Goal: Obtain resource: Download file/media

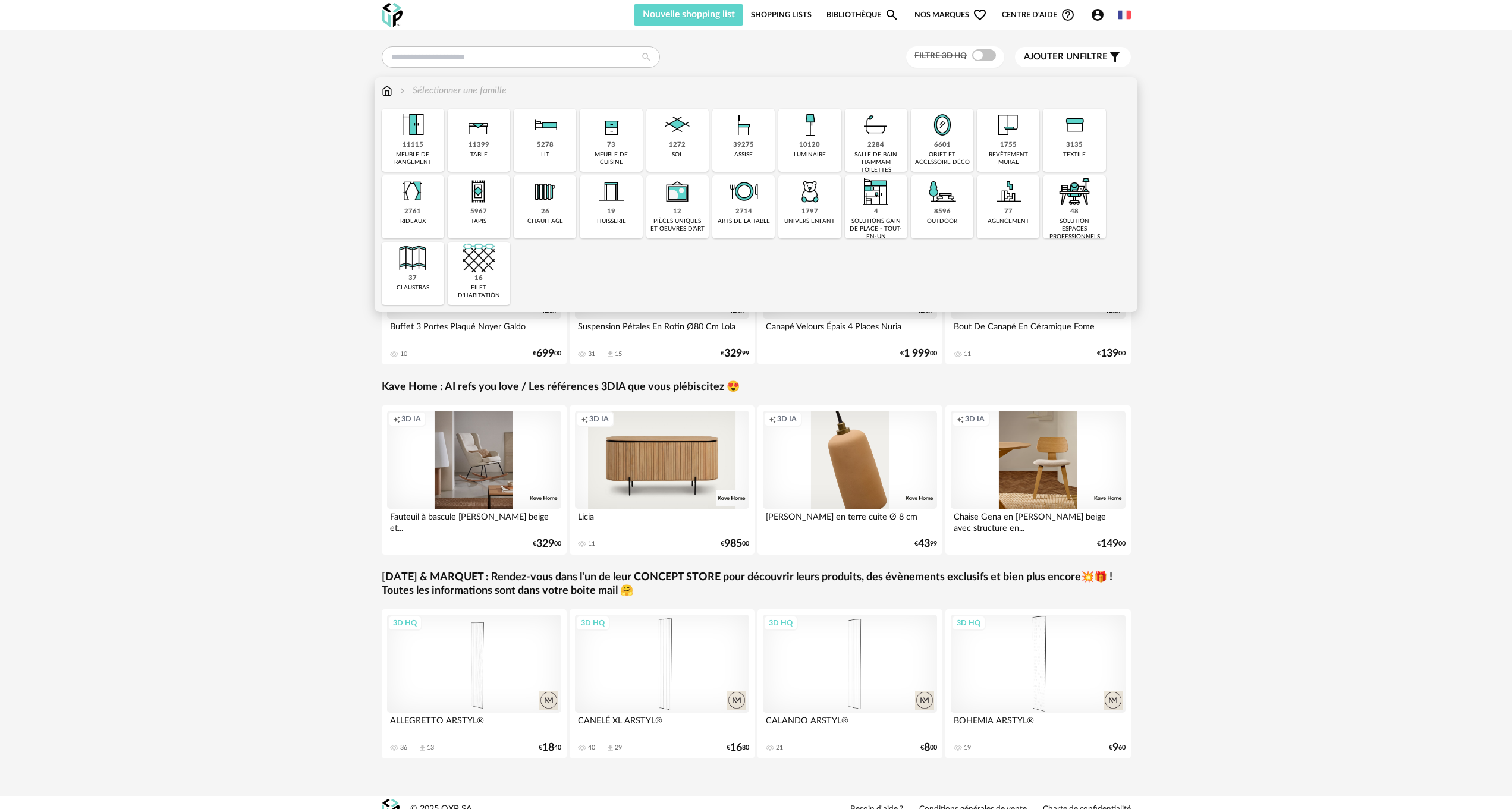
click at [596, 136] on img at bounding box center [611, 125] width 32 height 32
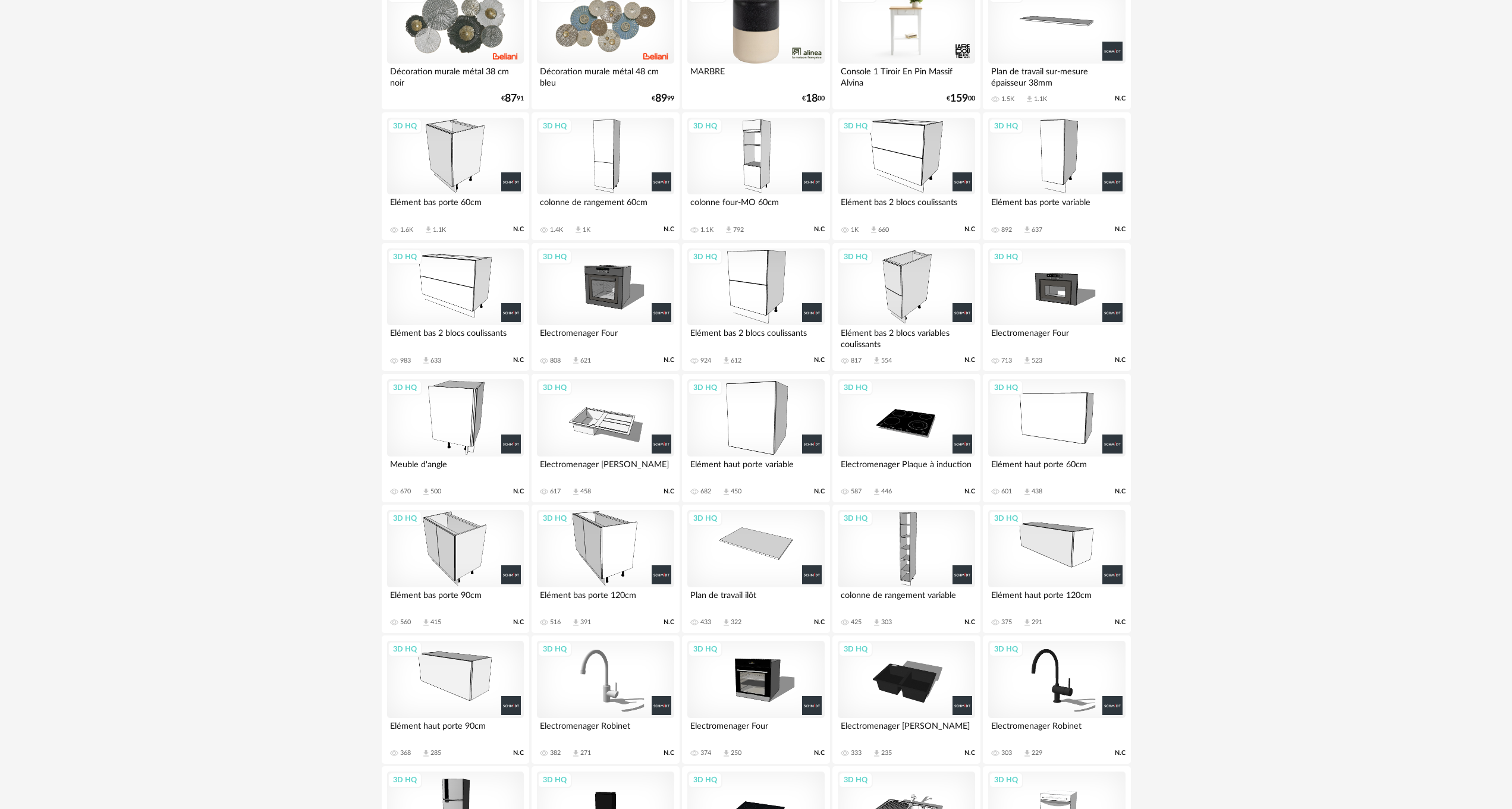
scroll to position [654, 0]
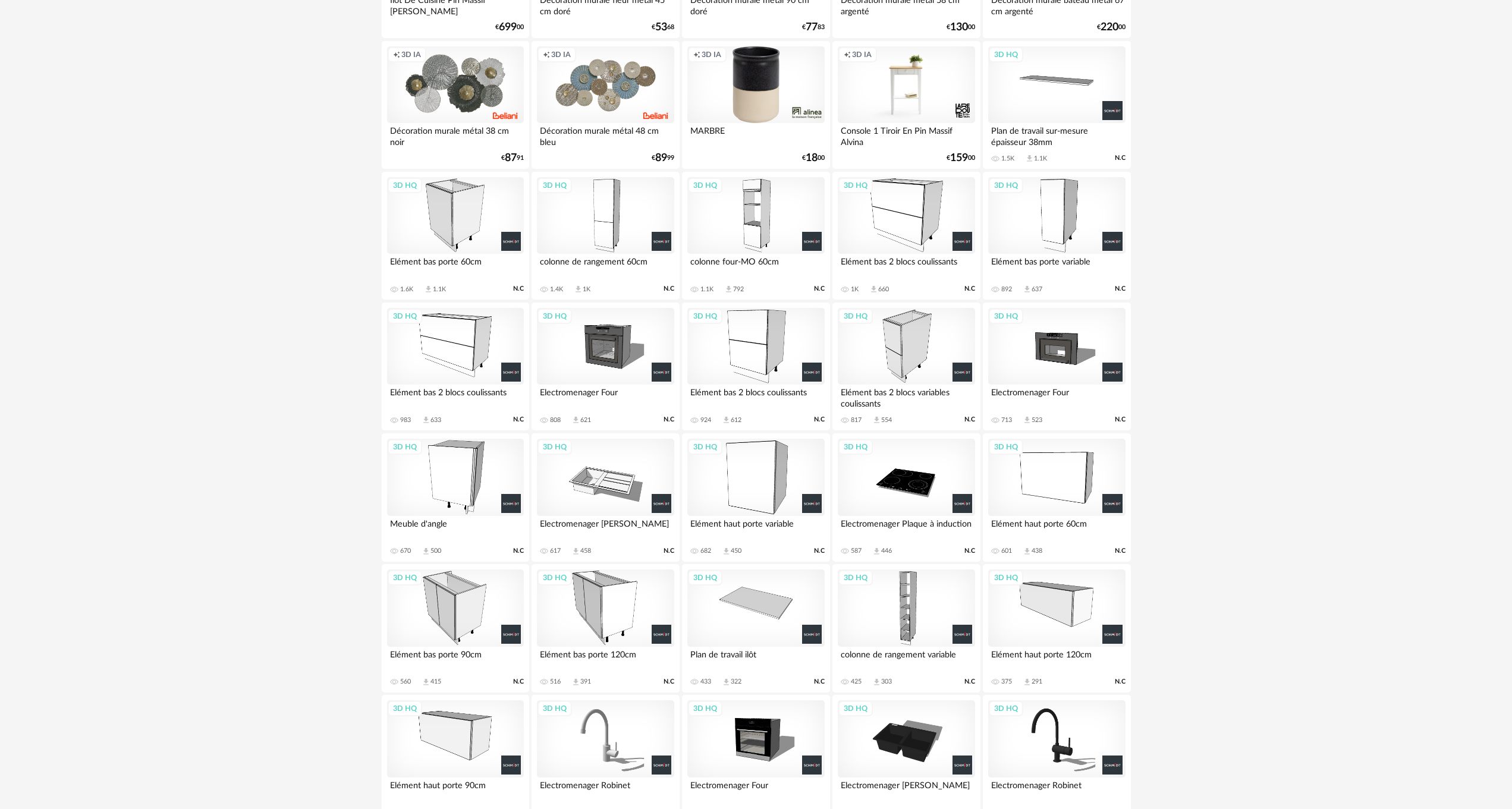
click at [464, 341] on div "3D HQ" at bounding box center [455, 346] width 137 height 77
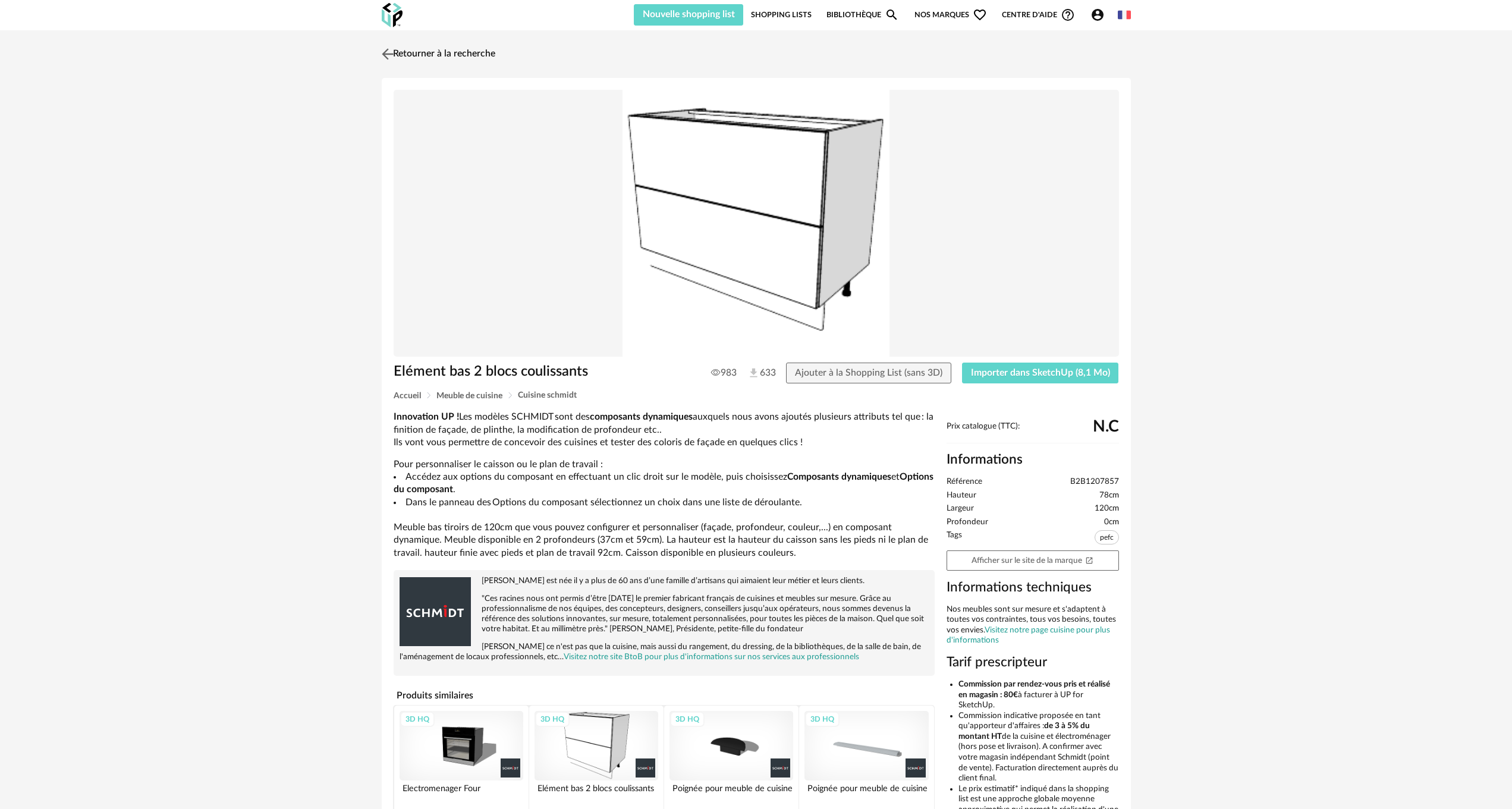
click at [390, 53] on img at bounding box center [387, 53] width 17 height 17
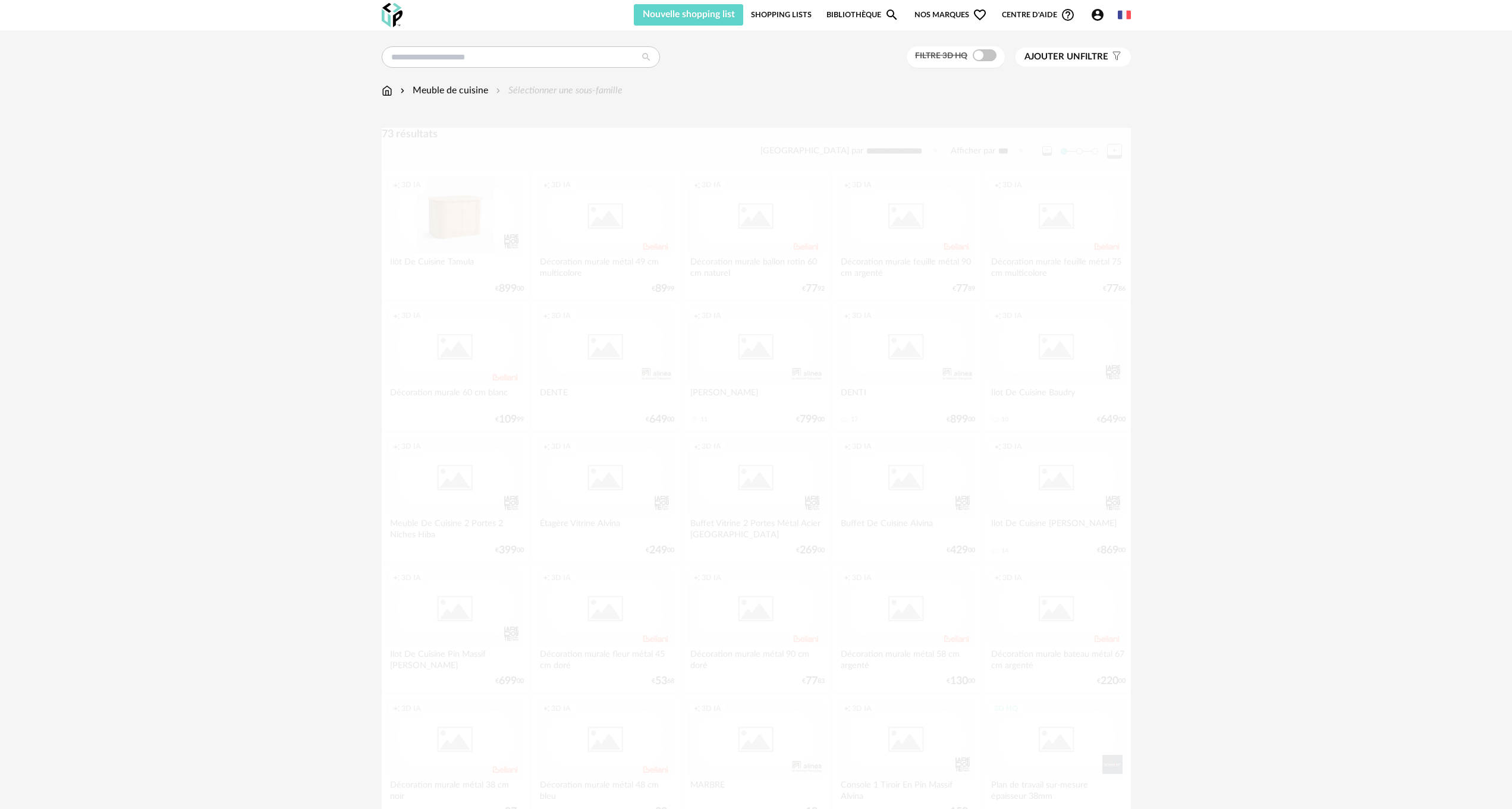
scroll to position [654, 0]
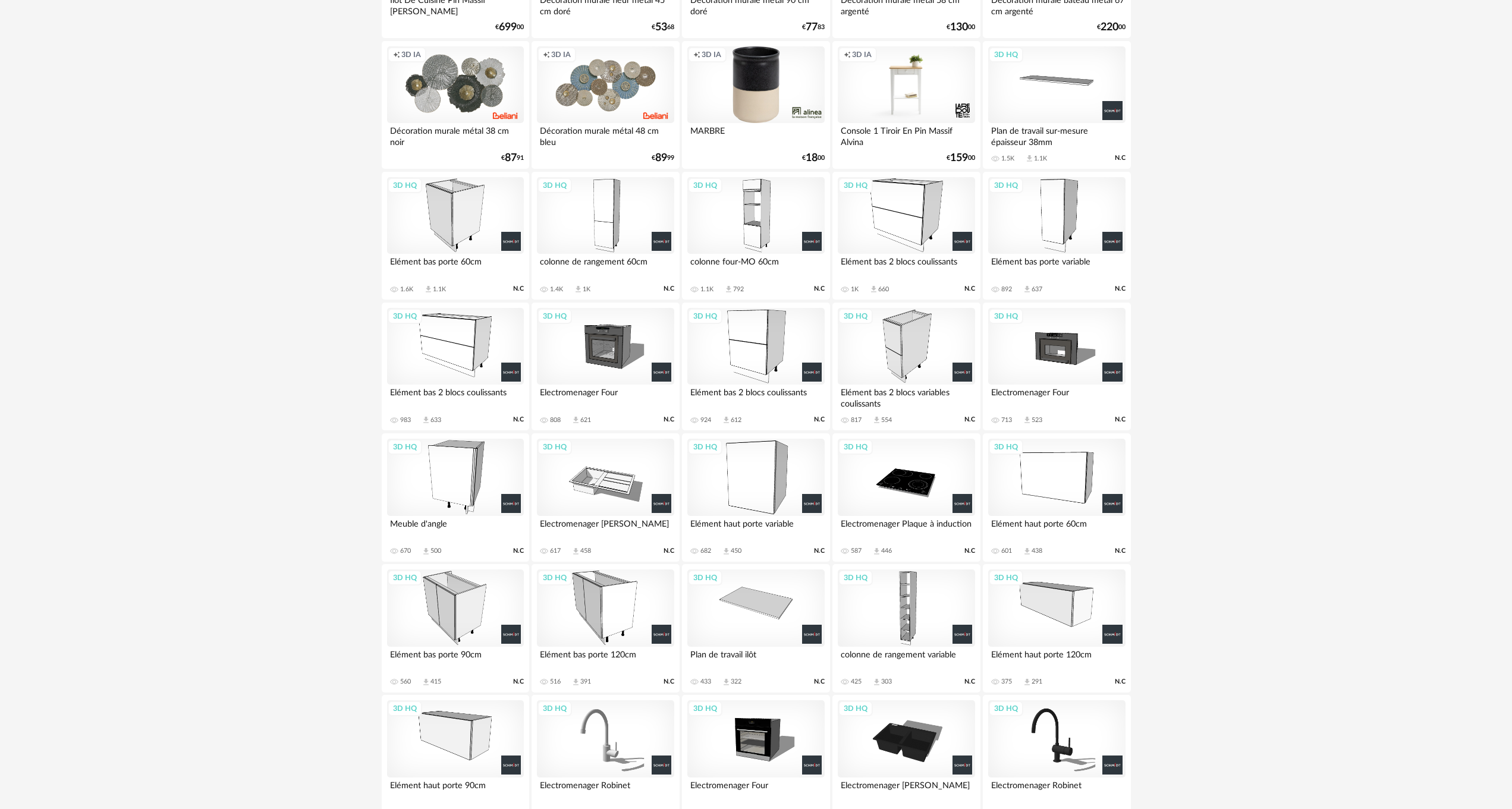
click at [912, 207] on div "3D HQ" at bounding box center [906, 215] width 137 height 77
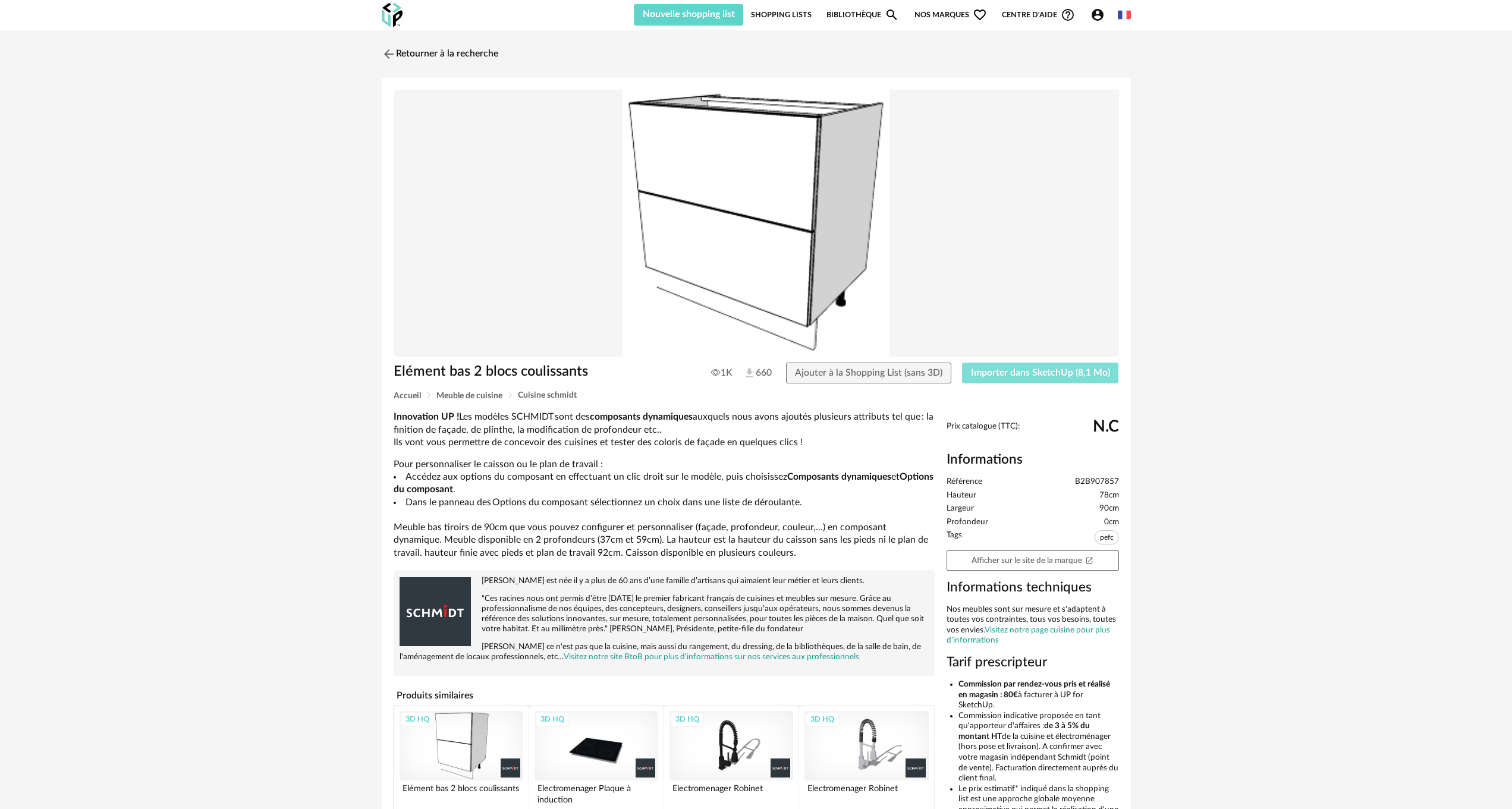
click at [1022, 371] on span "Importer dans SketchUp (8,1 Mo)" at bounding box center [1040, 373] width 139 height 10
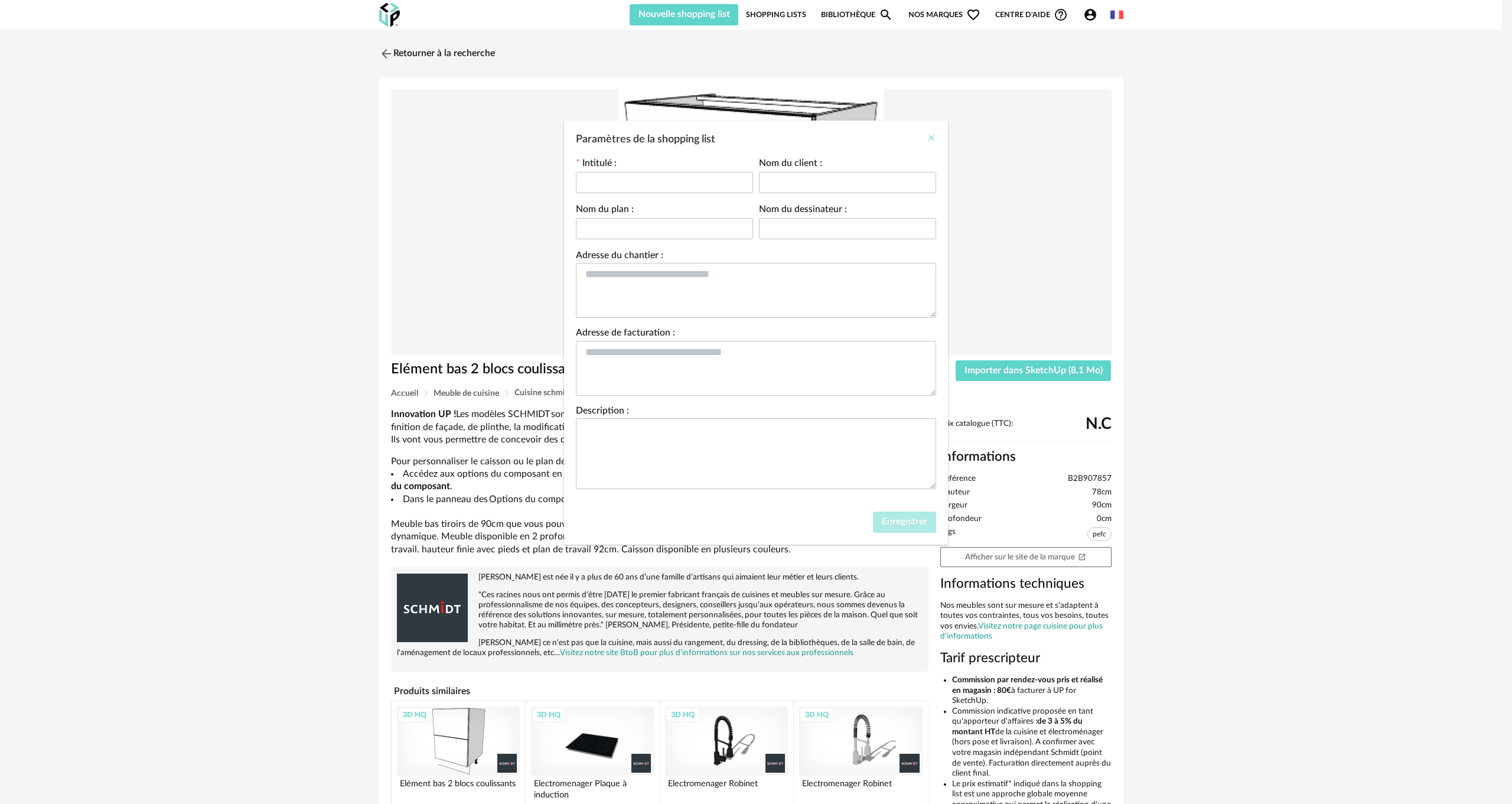
click at [934, 138] on icon "Close" at bounding box center [931, 137] width 10 height 10
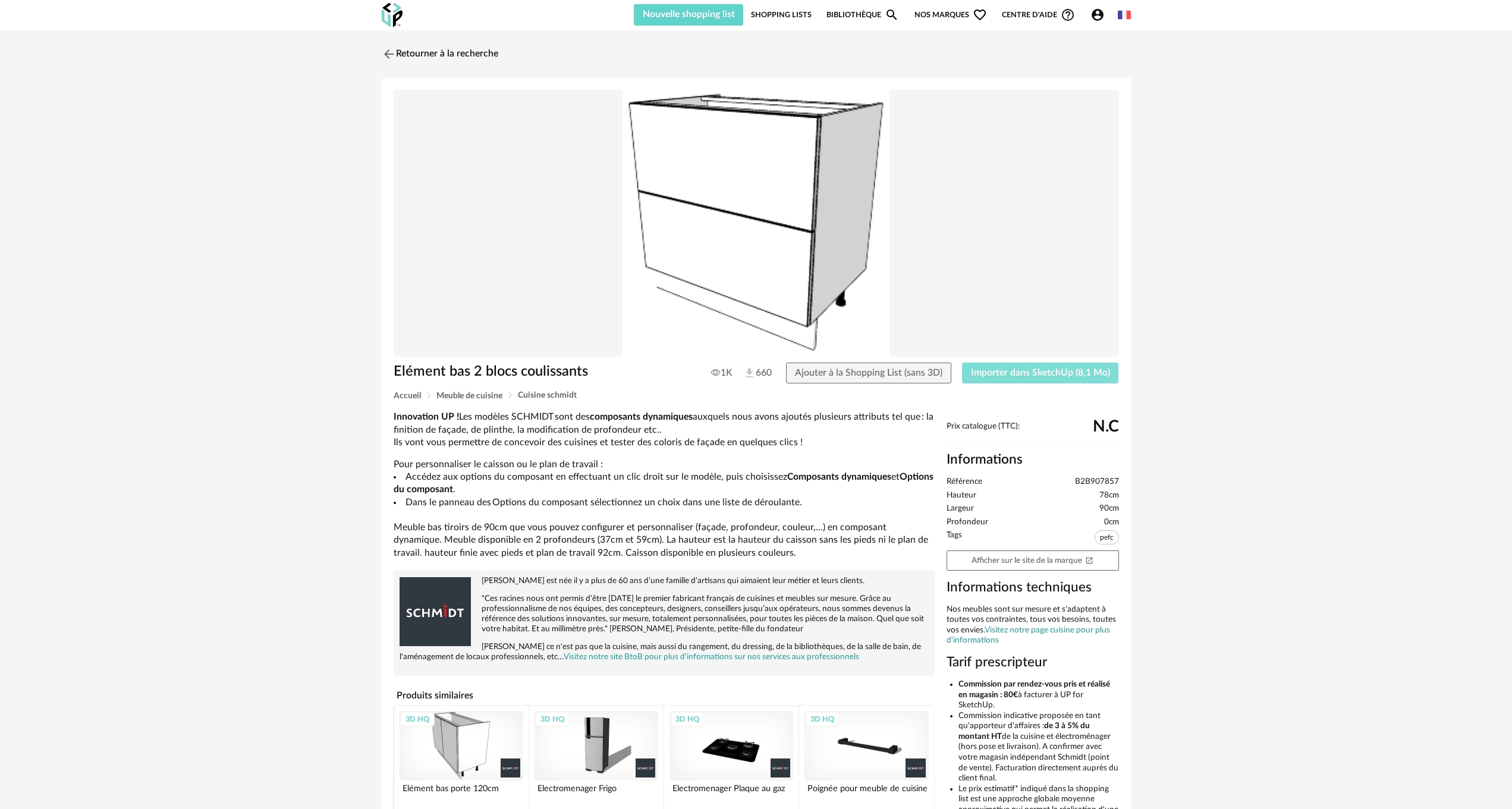
click at [1002, 372] on span "Importer dans SketchUp (8,1 Mo)" at bounding box center [1040, 373] width 139 height 10
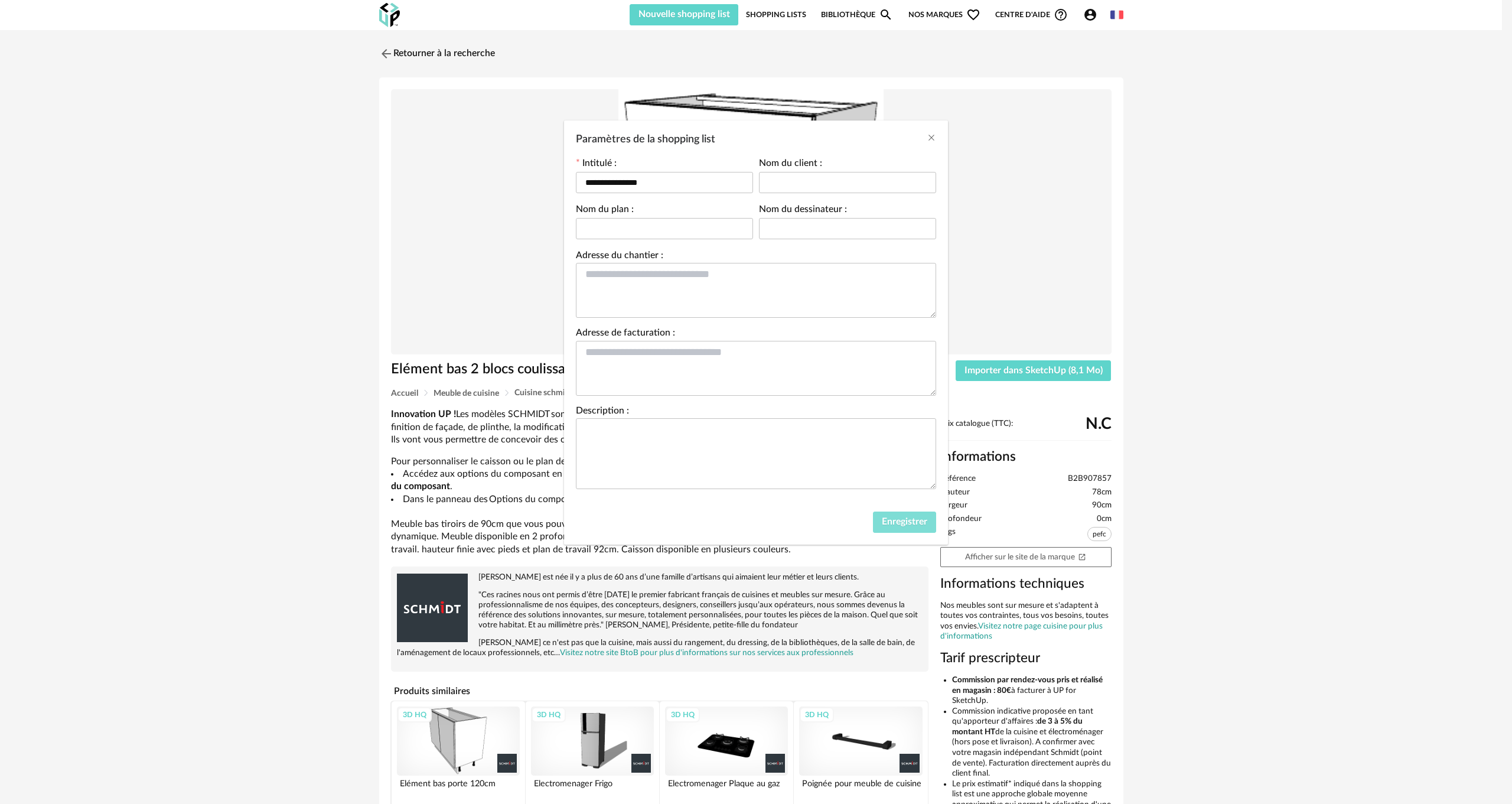
click at [910, 523] on span "Enregistrer" at bounding box center [904, 521] width 45 height 10
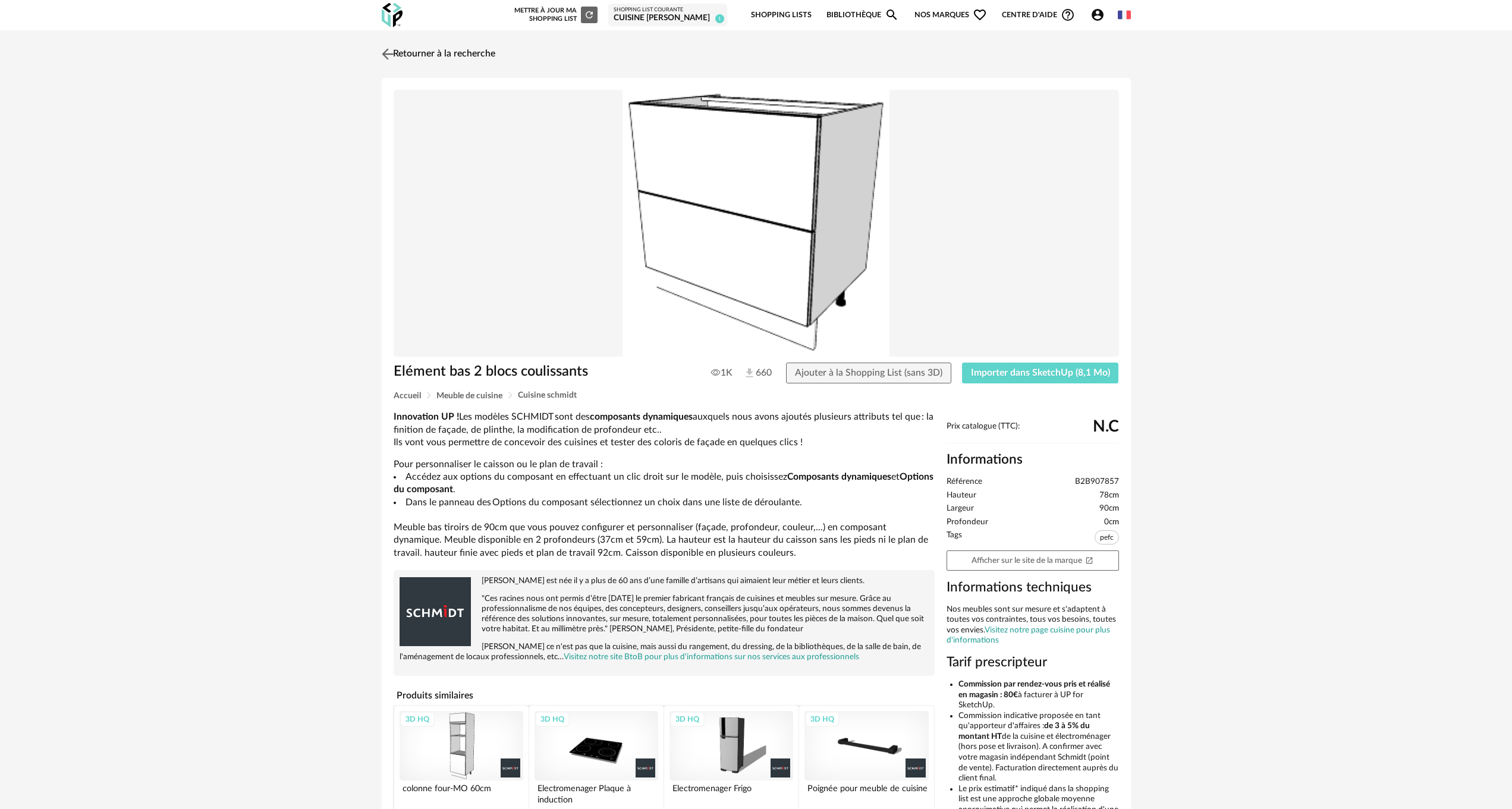
click at [387, 50] on img at bounding box center [387, 53] width 17 height 17
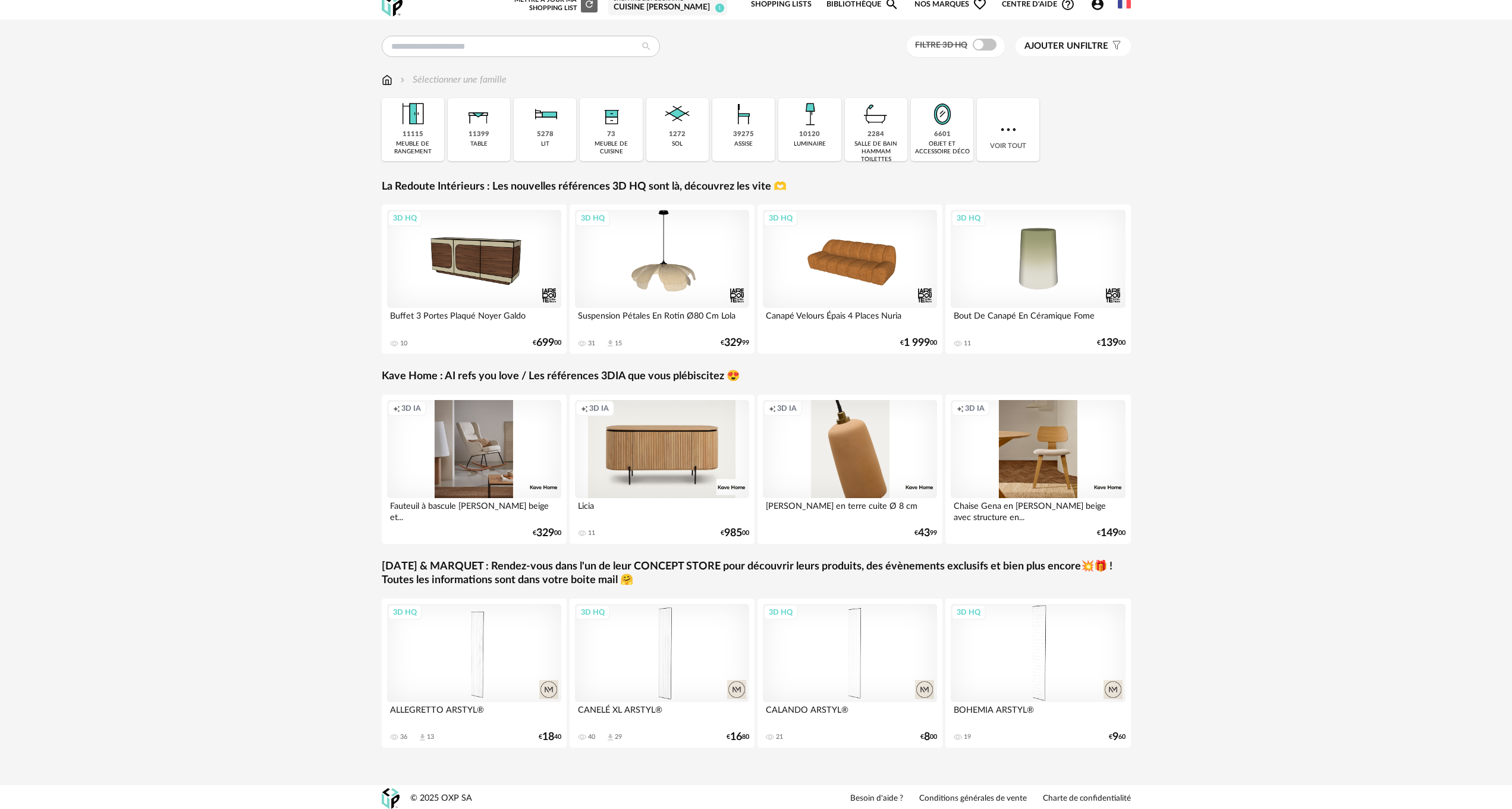
scroll to position [14, 0]
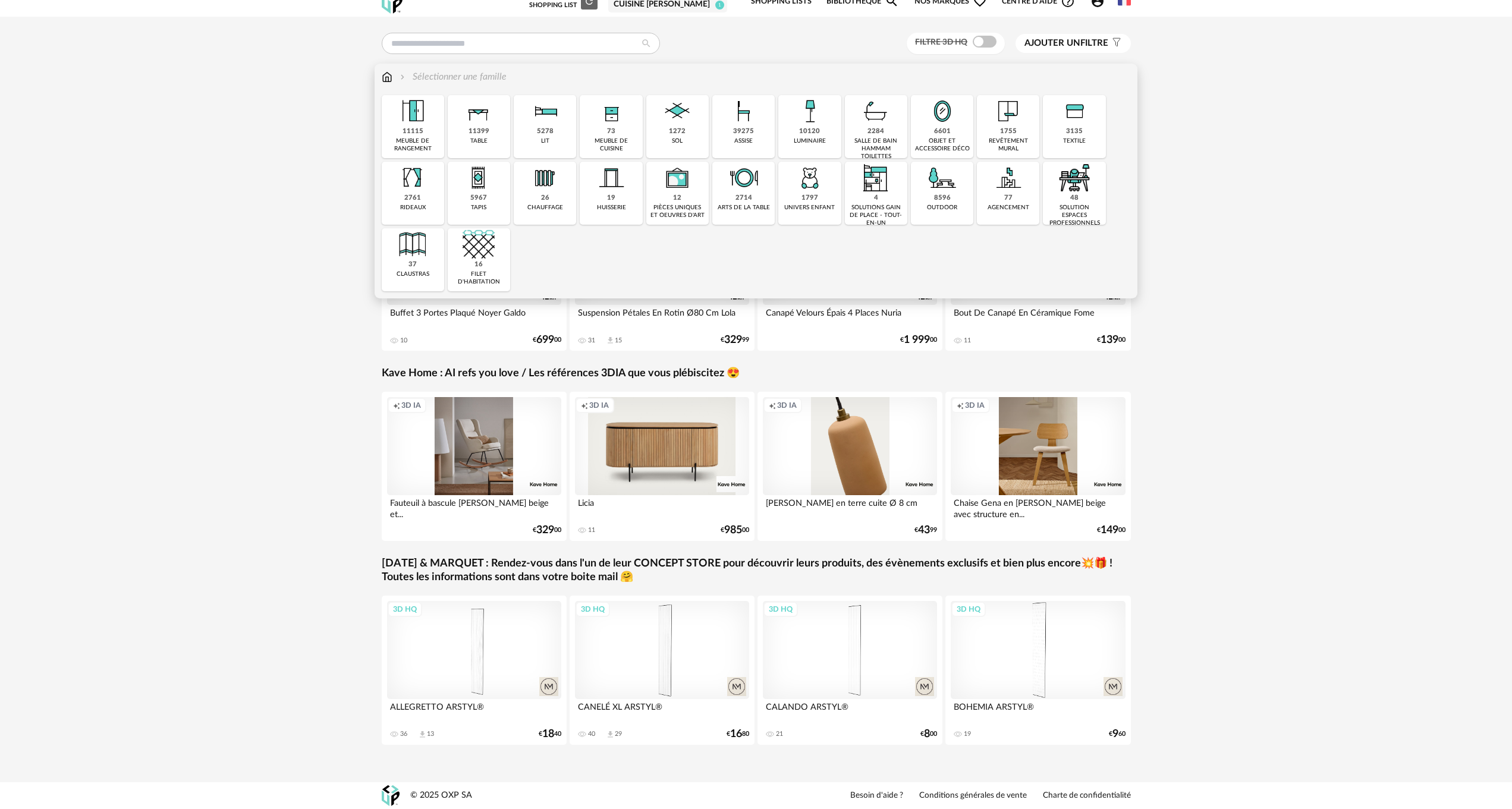
click at [608, 121] on img at bounding box center [611, 111] width 32 height 32
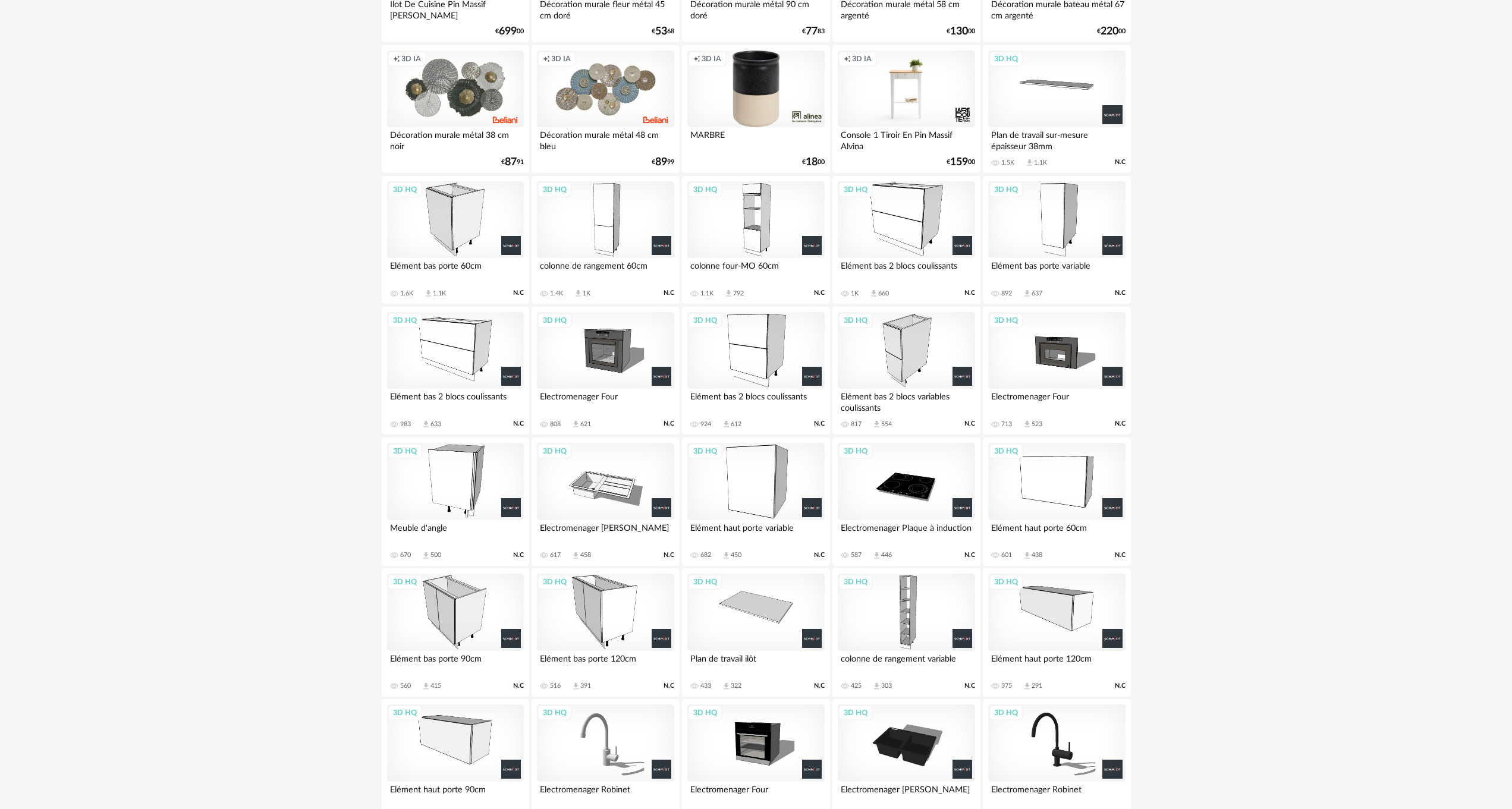
scroll to position [654, 0]
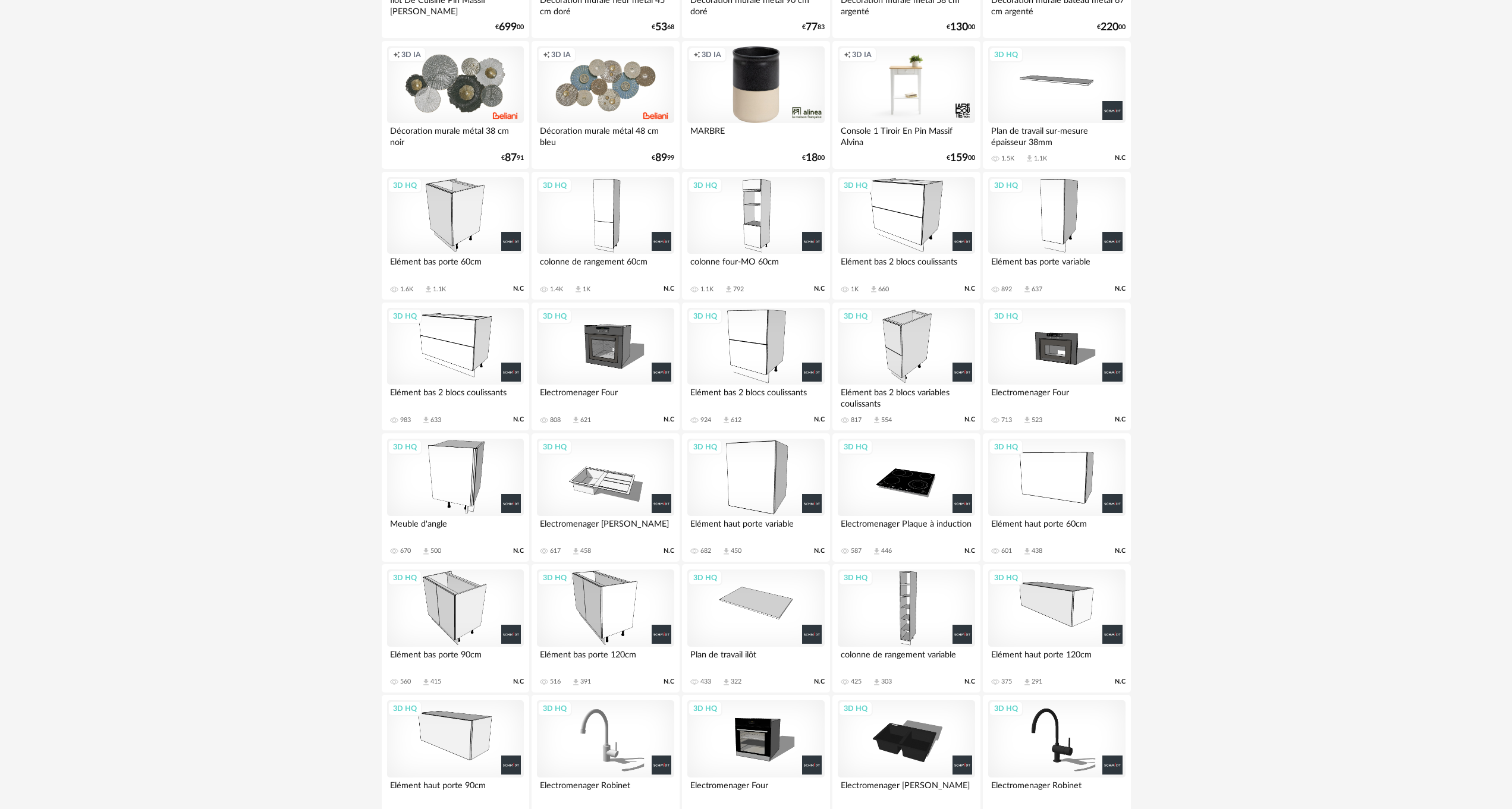
click at [461, 234] on div "3D HQ" at bounding box center [455, 215] width 137 height 77
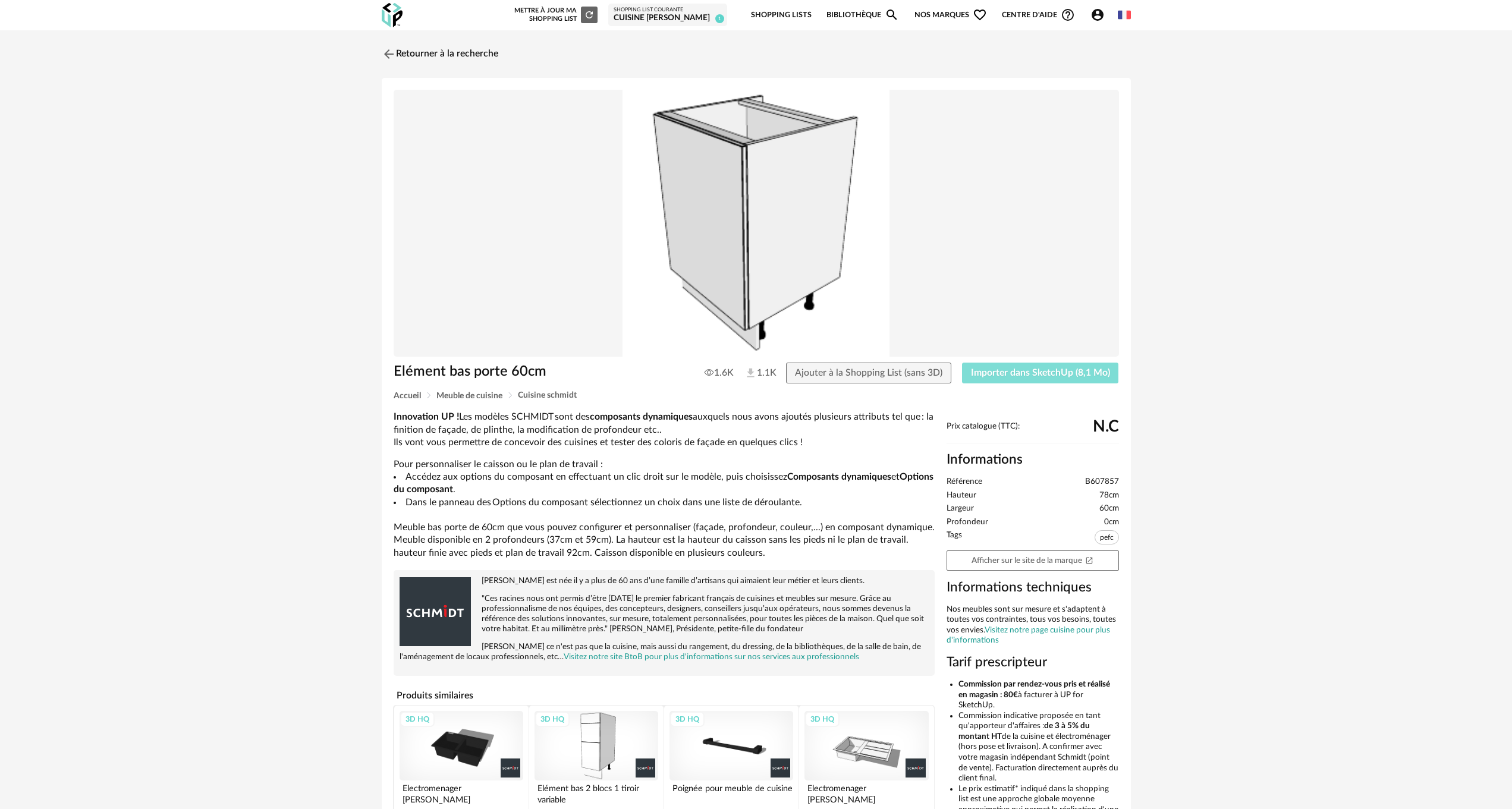
click at [1031, 364] on button "Importer dans SketchUp (8,1 Mo)" at bounding box center [1040, 373] width 157 height 22
click at [397, 48] on link "Retourner à la recherche" at bounding box center [437, 54] width 117 height 26
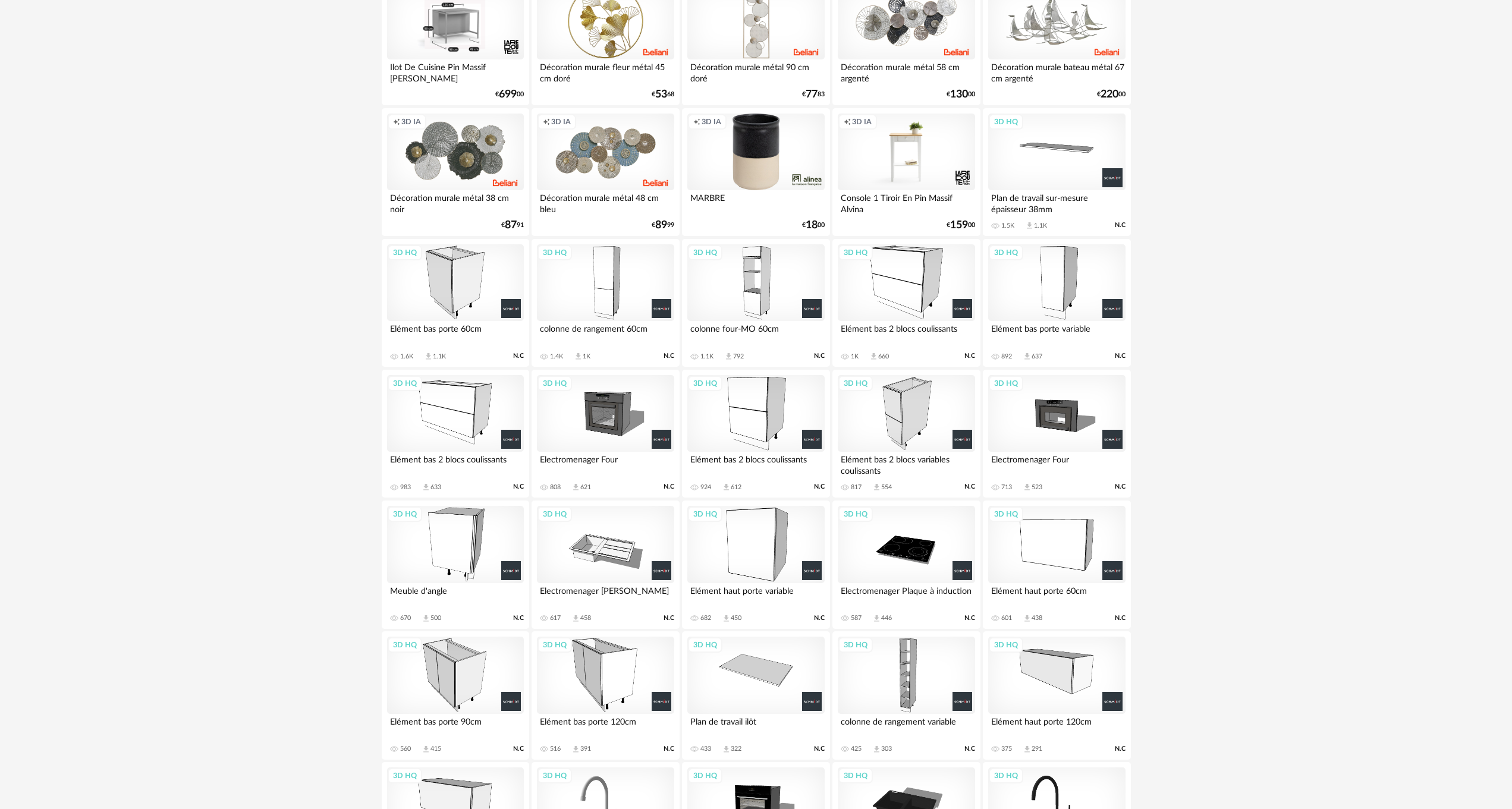
scroll to position [584, 0]
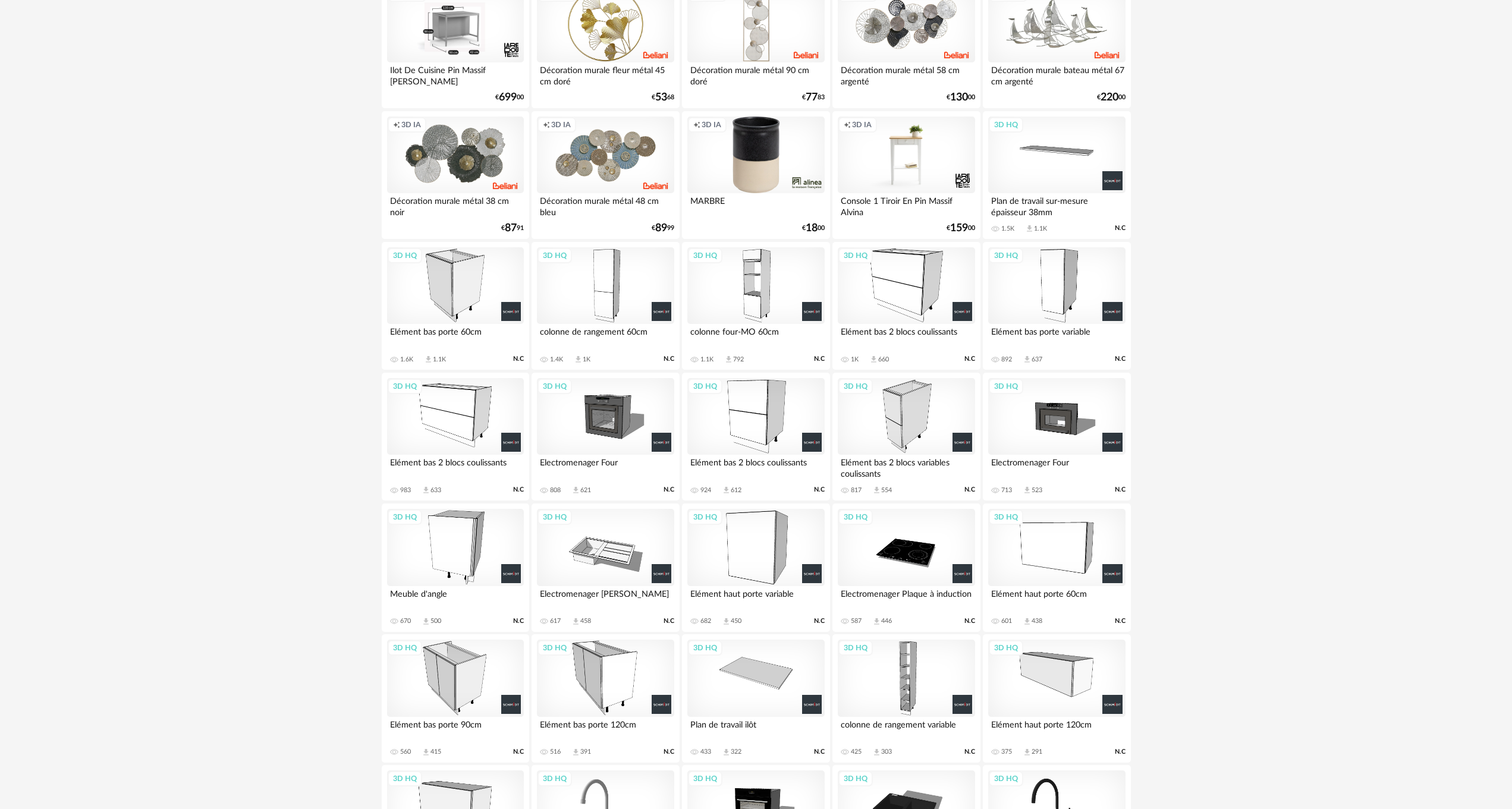
click at [620, 299] on div "3D HQ" at bounding box center [606, 286] width 137 height 77
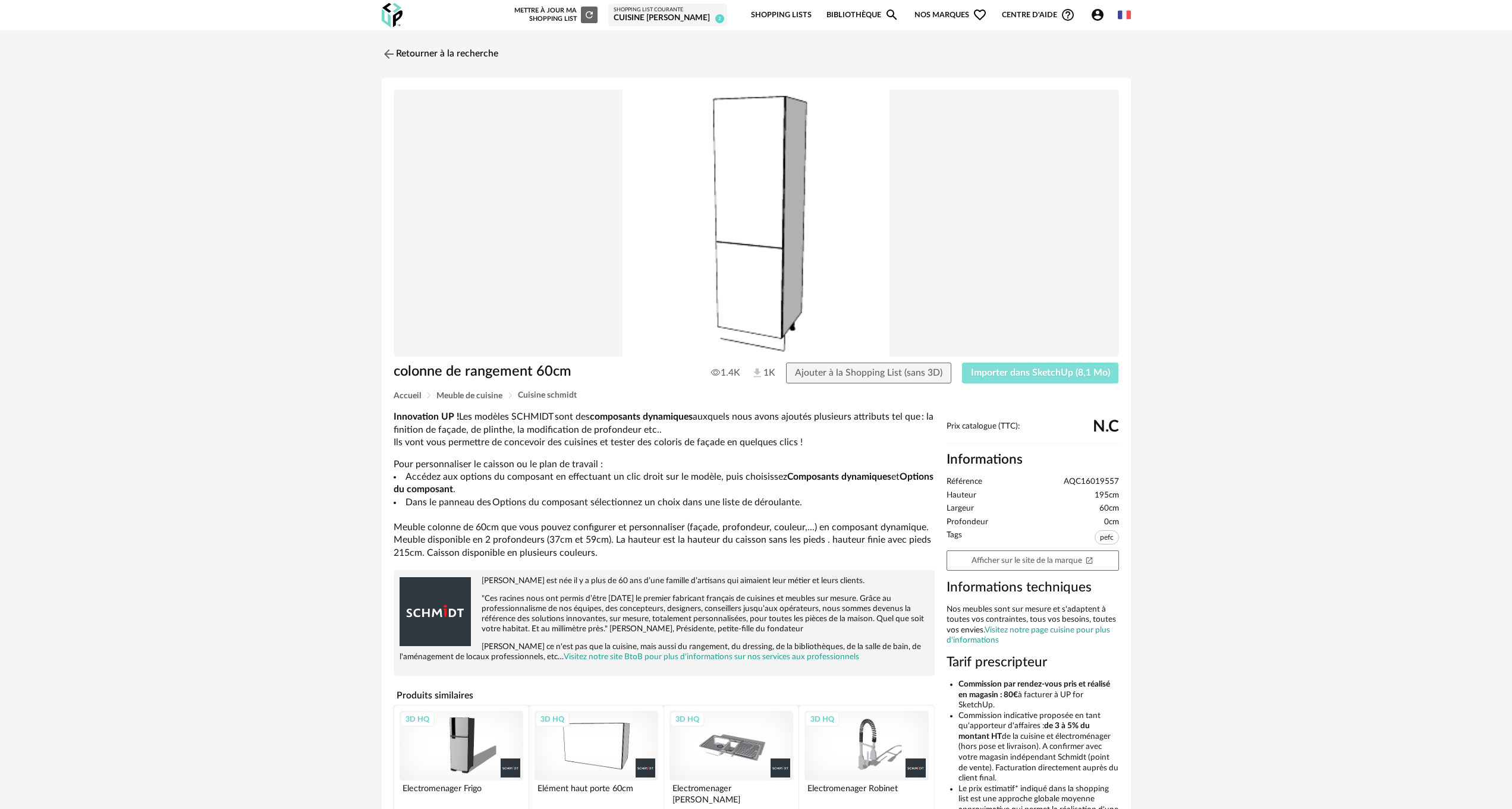
click at [1025, 374] on span "Importer dans SketchUp (8,1 Mo)" at bounding box center [1040, 373] width 139 height 10
click at [396, 50] on img at bounding box center [387, 53] width 17 height 17
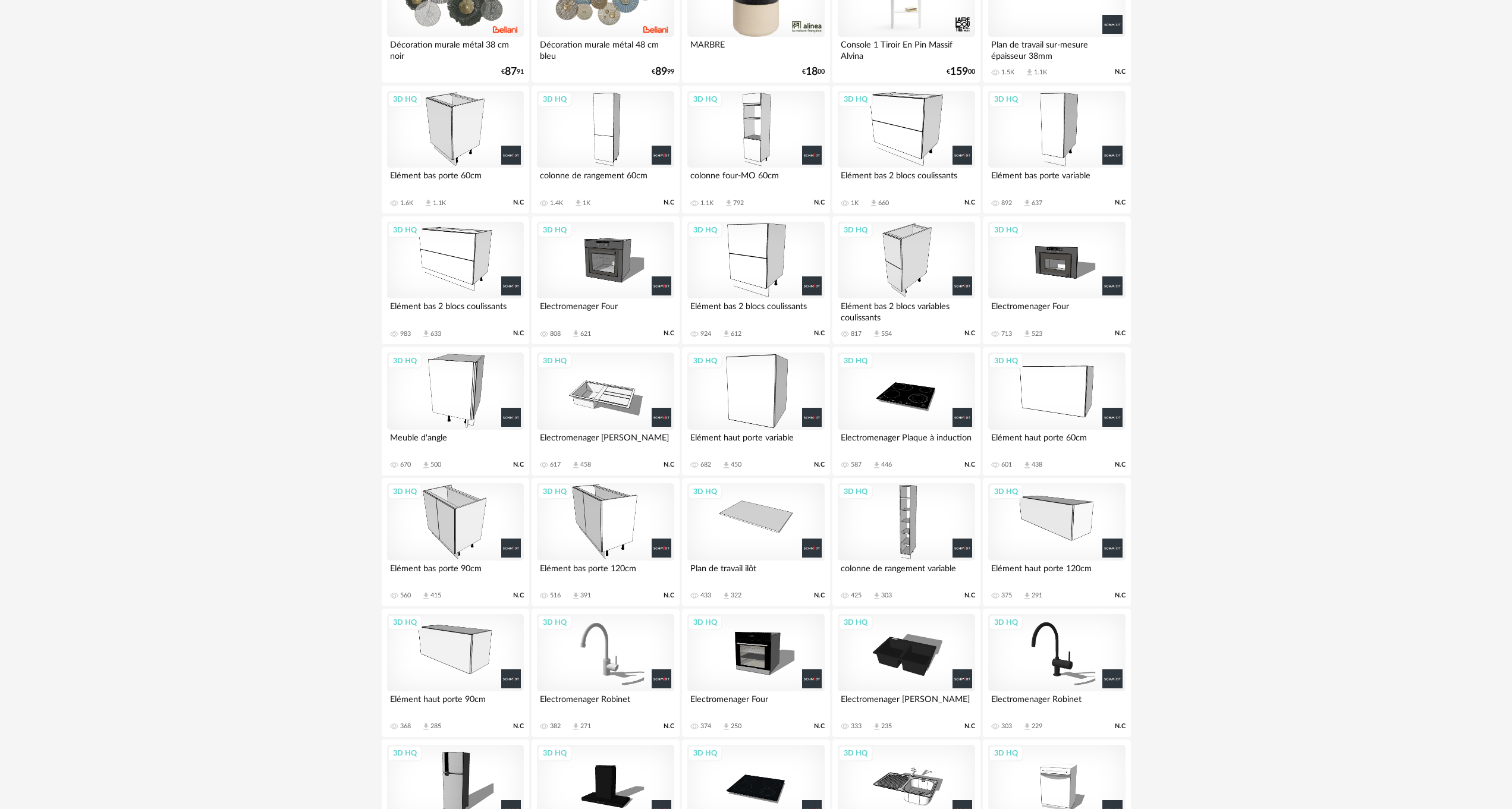
scroll to position [643, 0]
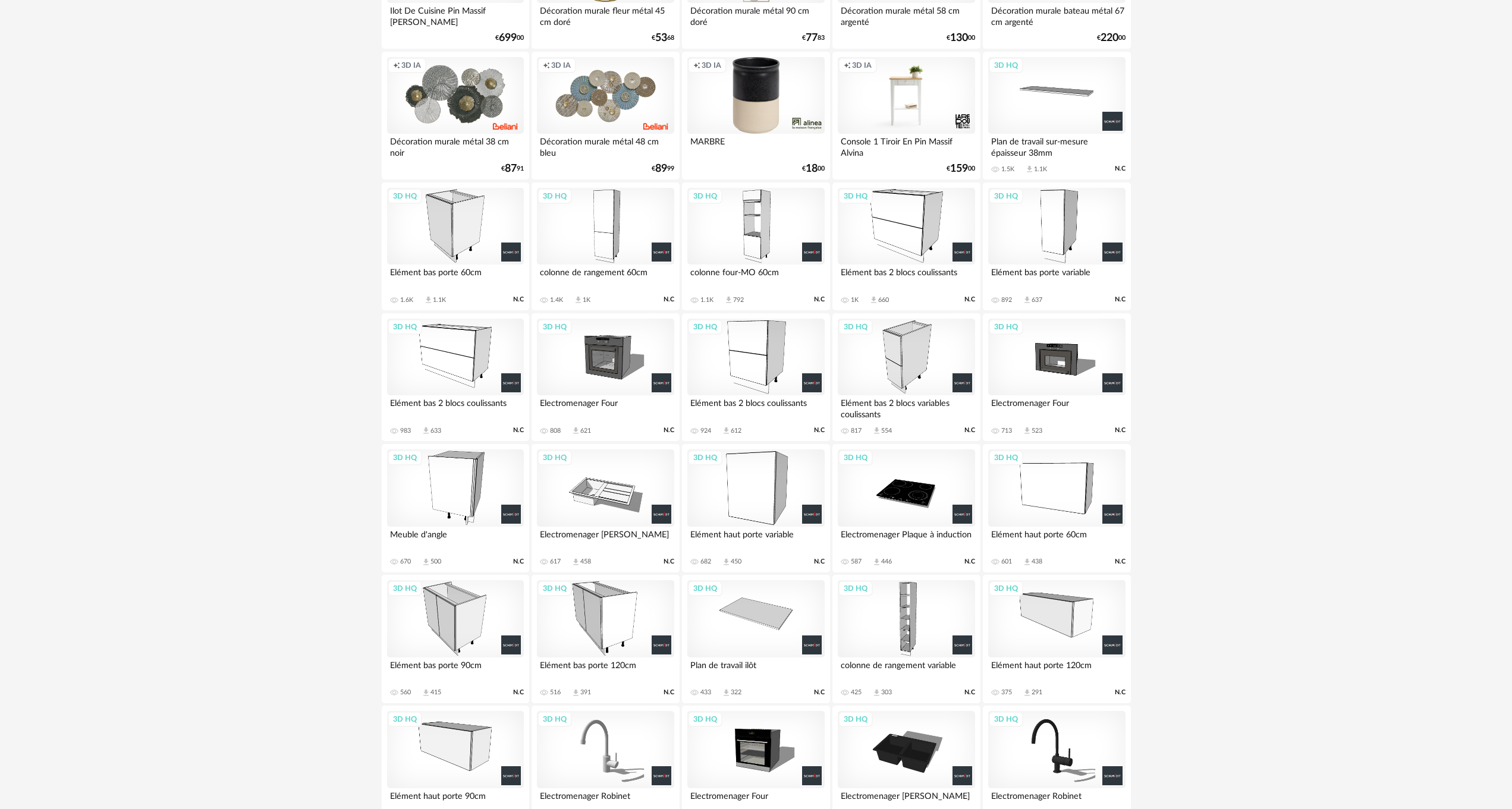
click at [753, 244] on div "3D HQ" at bounding box center [756, 226] width 137 height 77
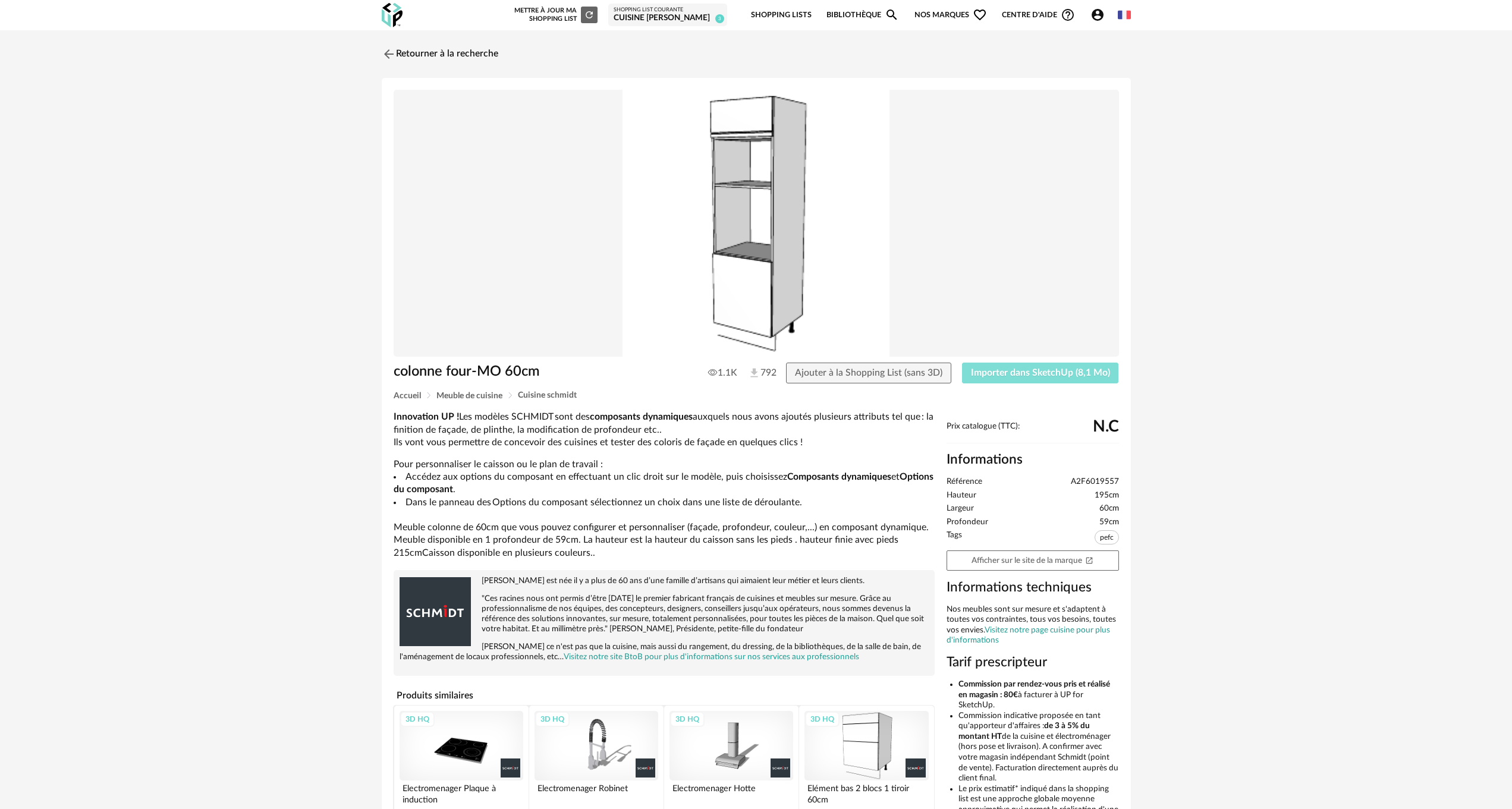
click at [1018, 371] on span "Importer dans SketchUp (8,1 Mo)" at bounding box center [1040, 373] width 139 height 10
drag, startPoint x: 1032, startPoint y: 367, endPoint x: 1028, endPoint y: 373, distance: 7.2
click at [1032, 367] on button "Importer dans SketchUp (8,1 Mo)" at bounding box center [1040, 373] width 157 height 22
click at [391, 52] on img at bounding box center [387, 53] width 17 height 17
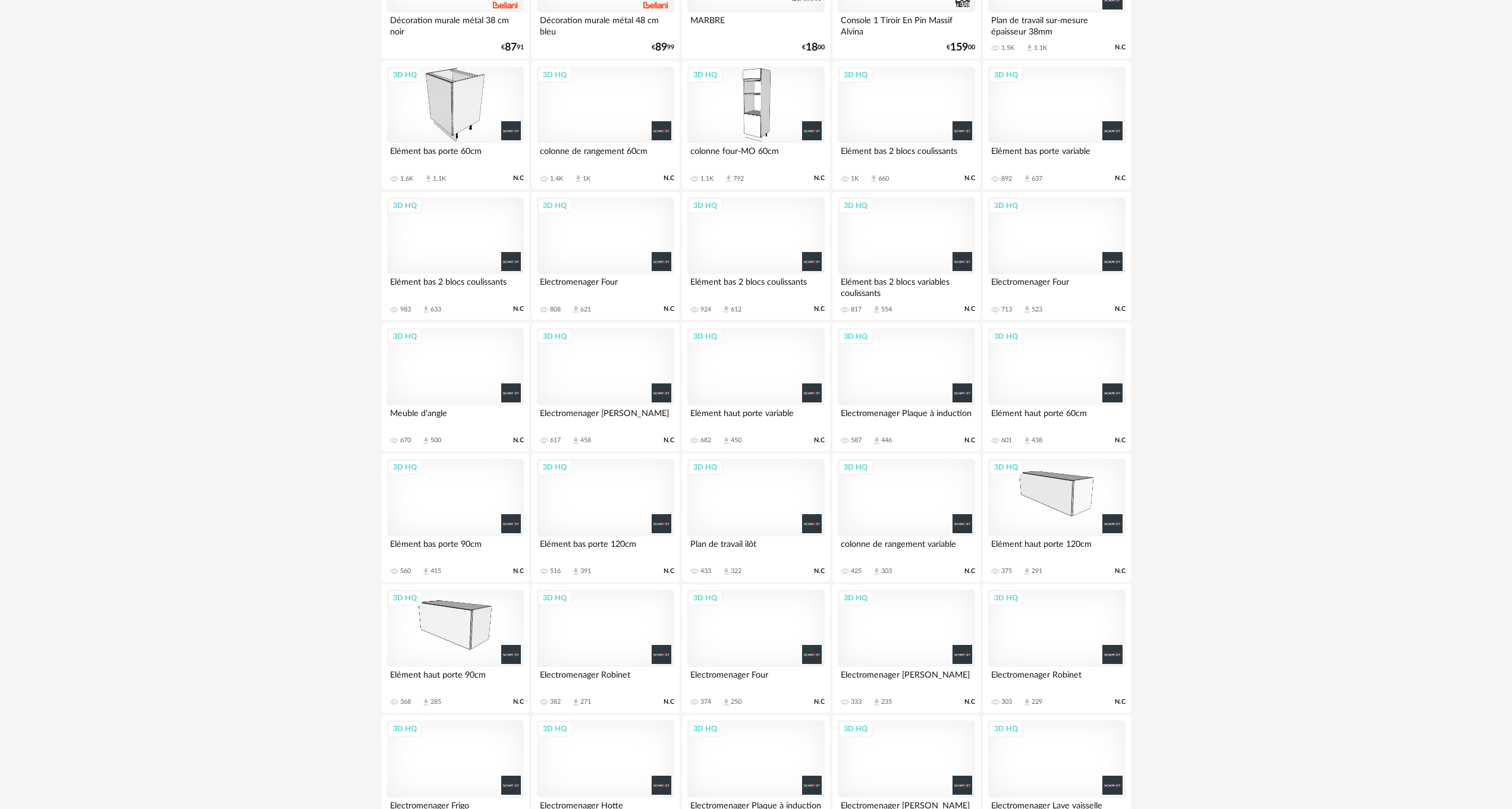
scroll to position [762, 0]
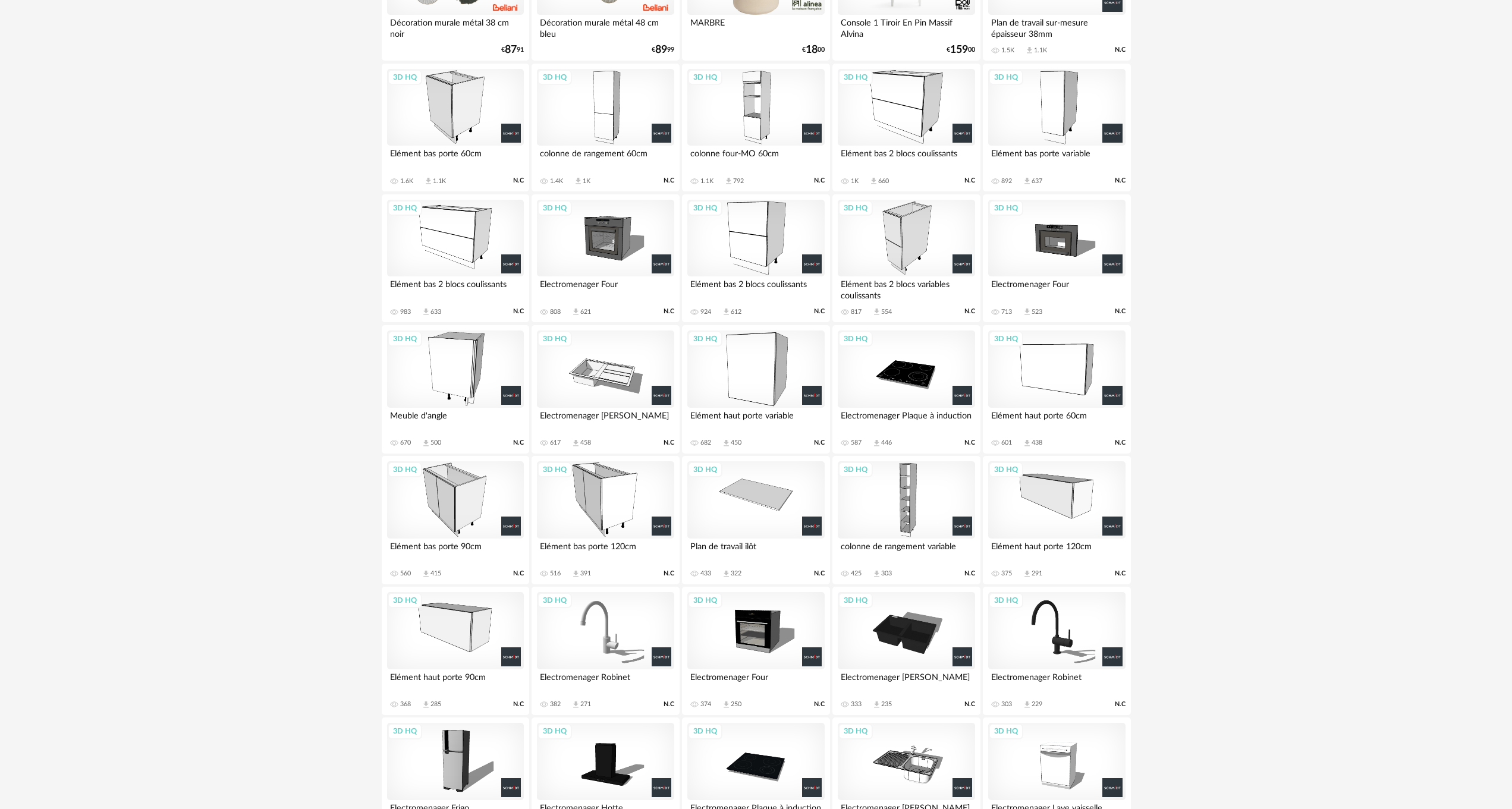
click at [903, 251] on div "3D HQ" at bounding box center [906, 238] width 137 height 77
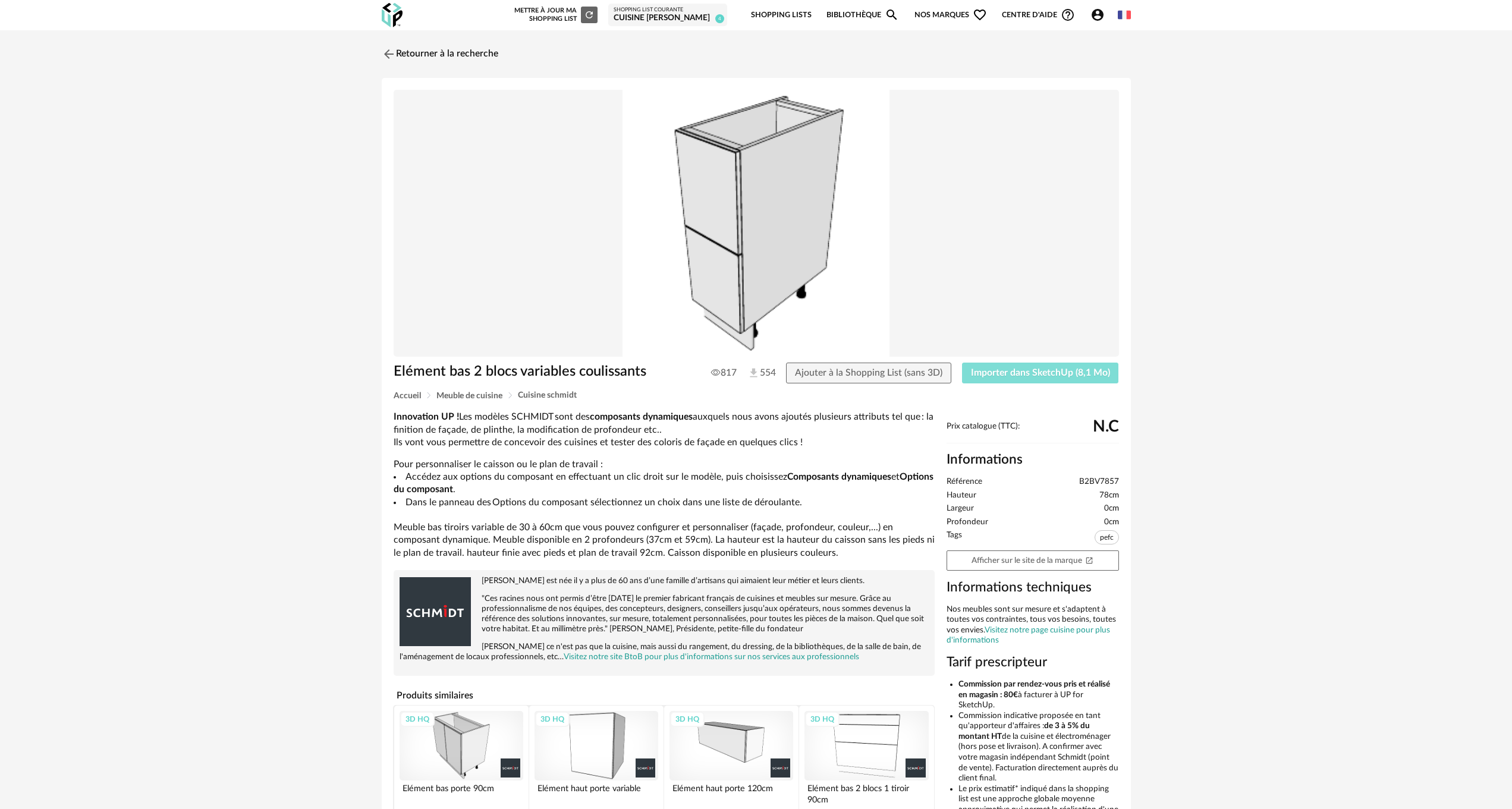
click at [1000, 373] on span "Importer dans SketchUp (8,1 Mo)" at bounding box center [1040, 373] width 139 height 10
click at [401, 50] on link "Retourner à la recherche" at bounding box center [437, 54] width 117 height 26
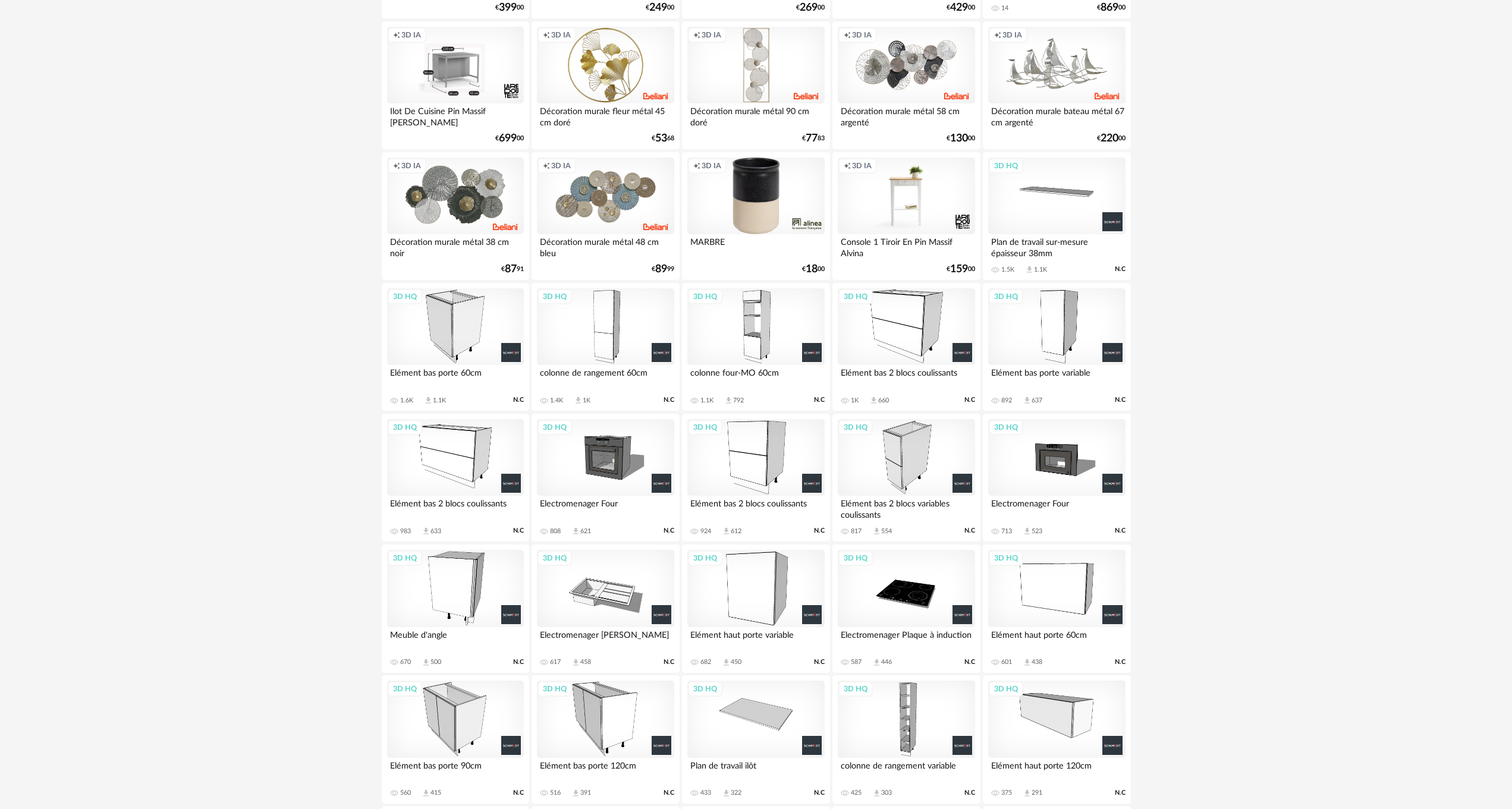
scroll to position [536, 0]
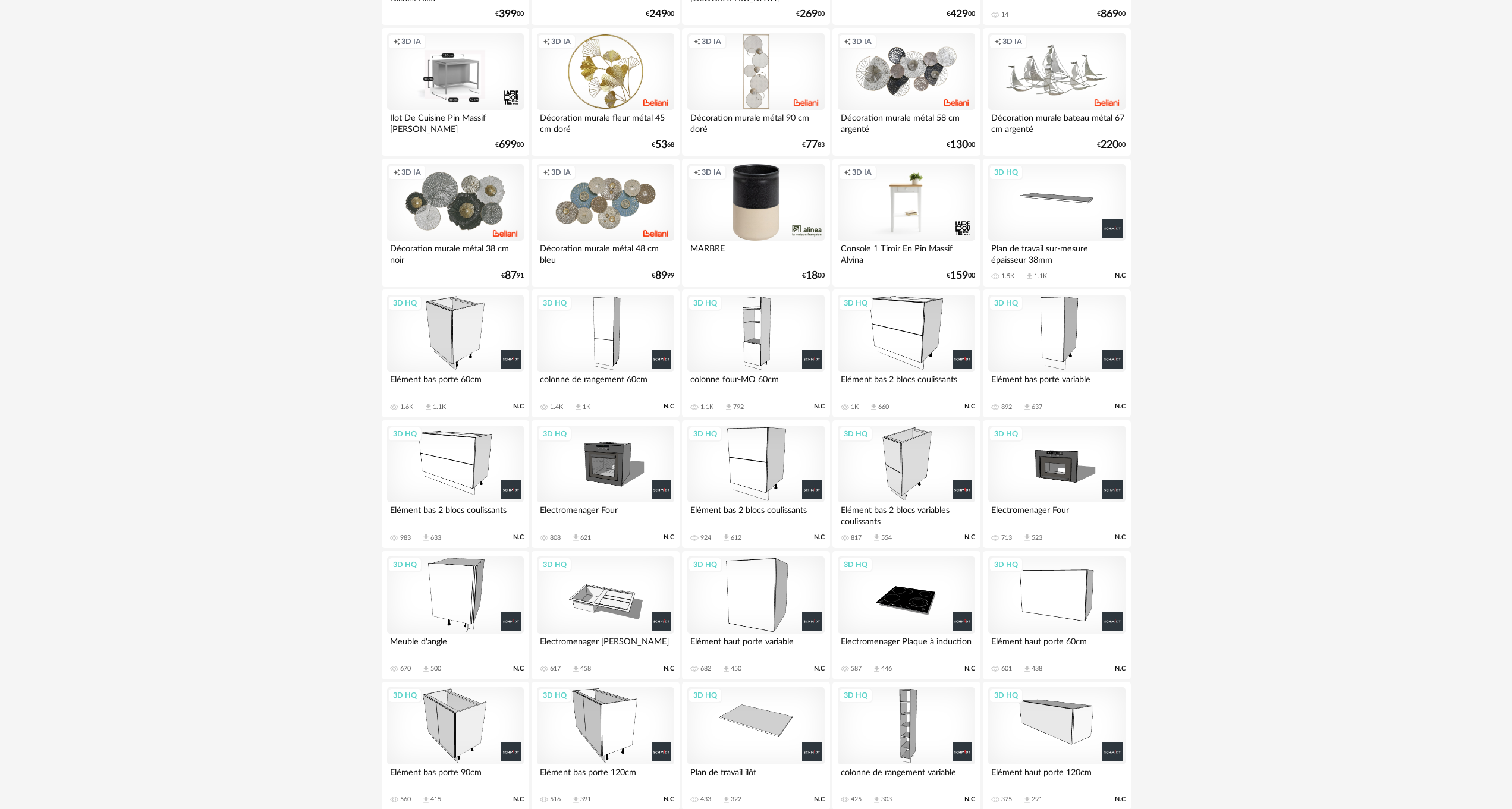
click at [468, 455] on div "3D HQ" at bounding box center [455, 464] width 137 height 77
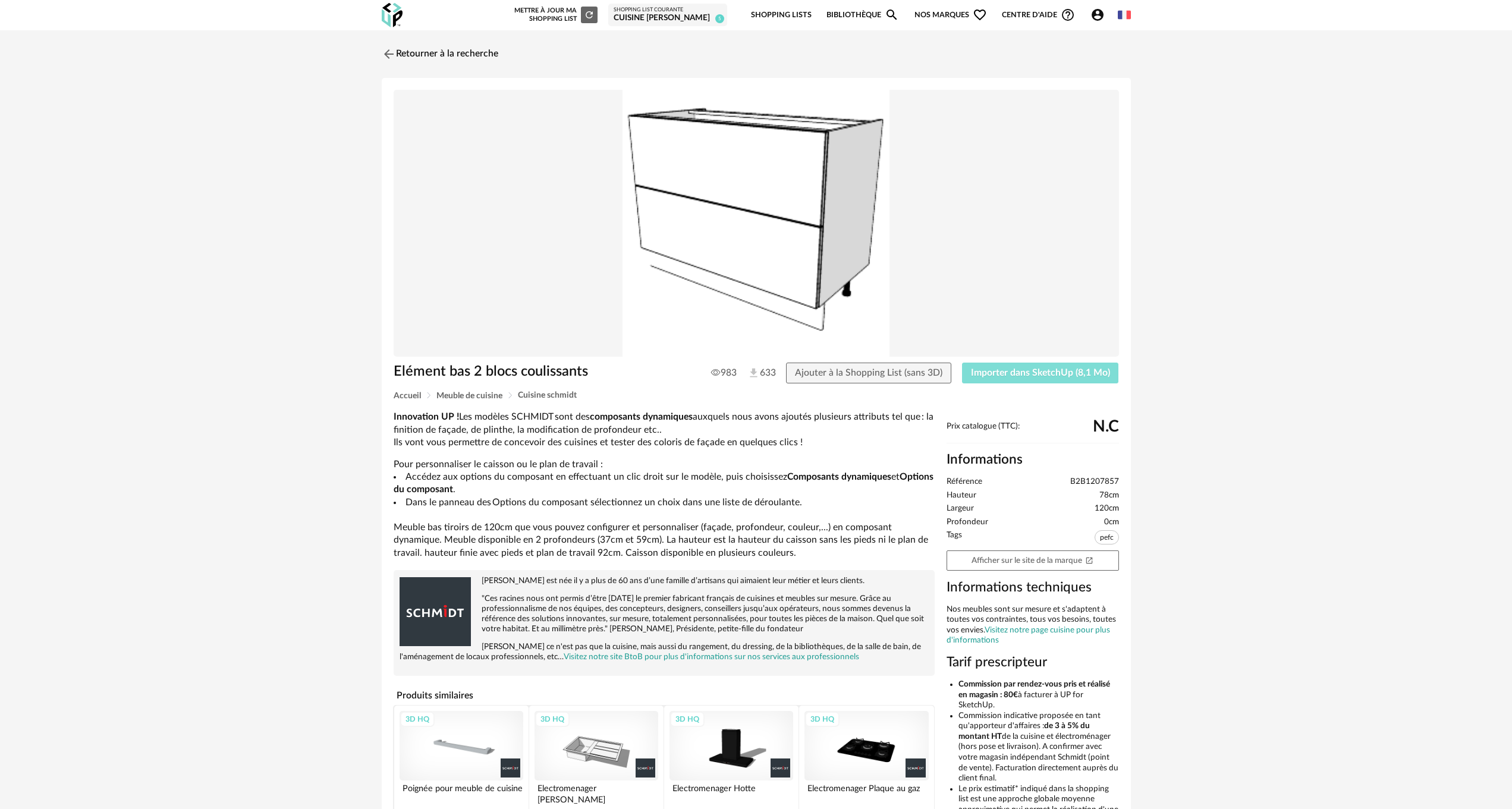
click at [1047, 373] on span "Importer dans SketchUp (8,1 Mo)" at bounding box center [1040, 373] width 139 height 10
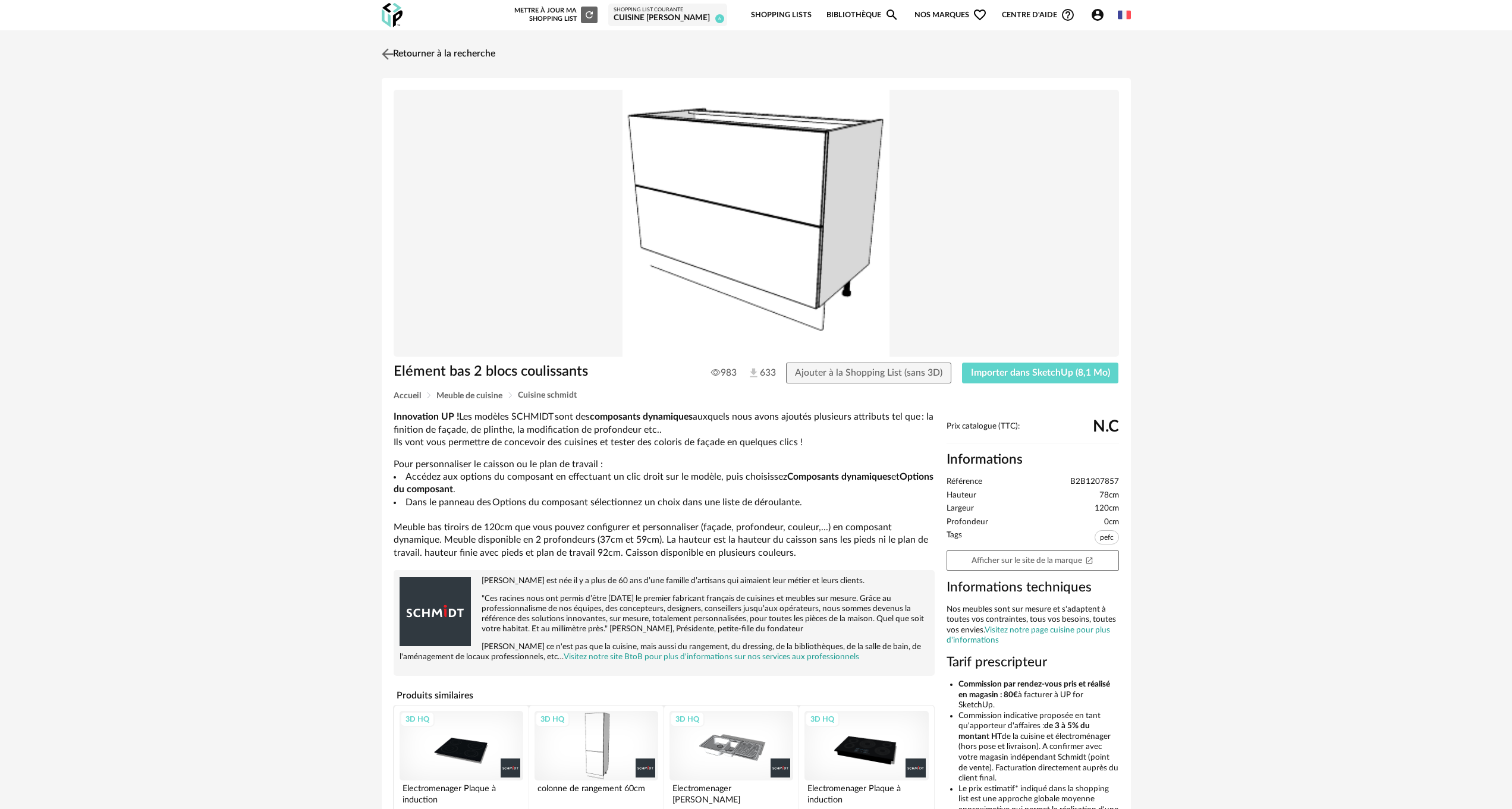
click at [392, 55] on img at bounding box center [387, 53] width 17 height 17
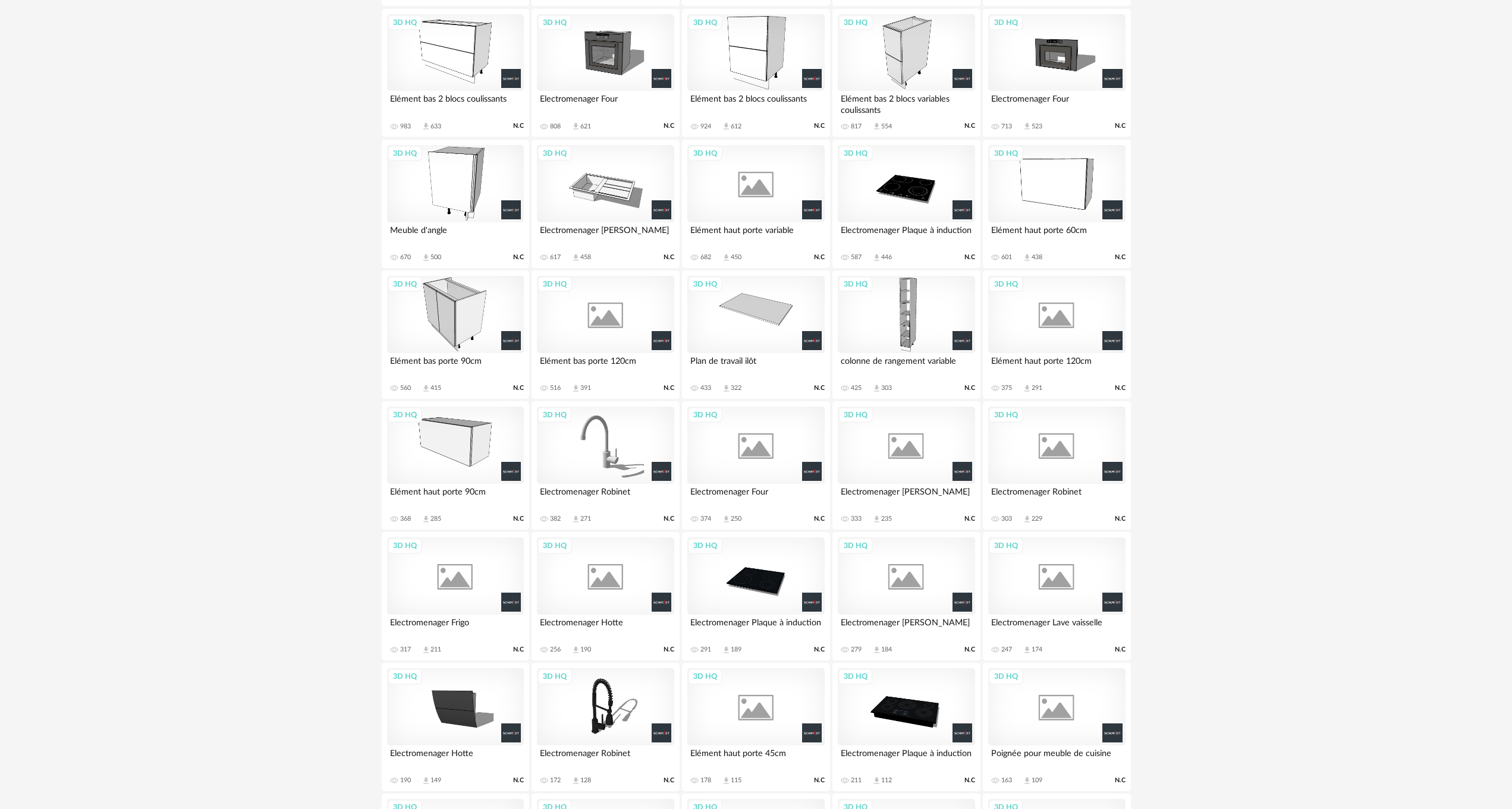
scroll to position [952, 0]
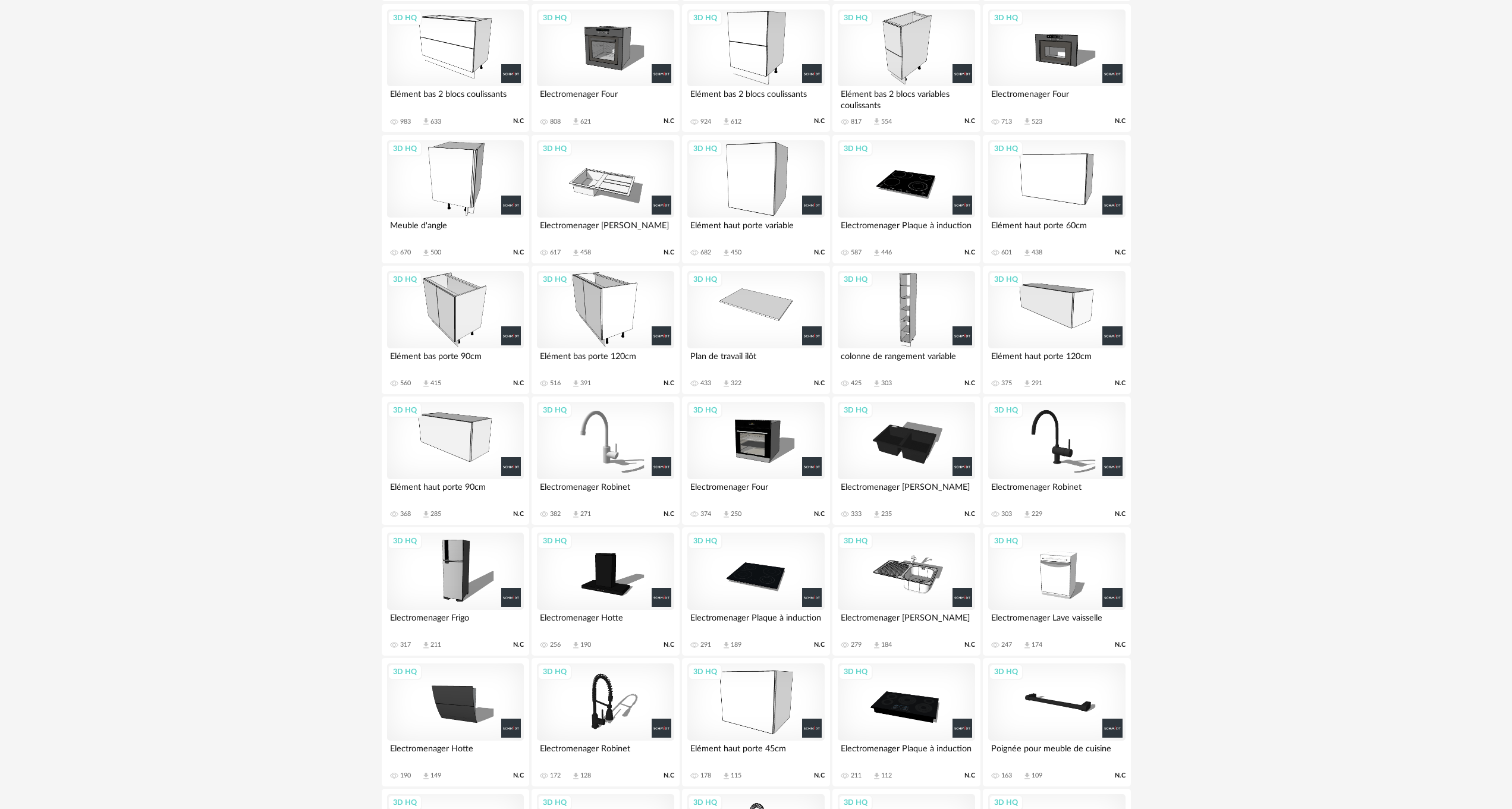
click at [600, 324] on div "3D HQ" at bounding box center [606, 309] width 137 height 77
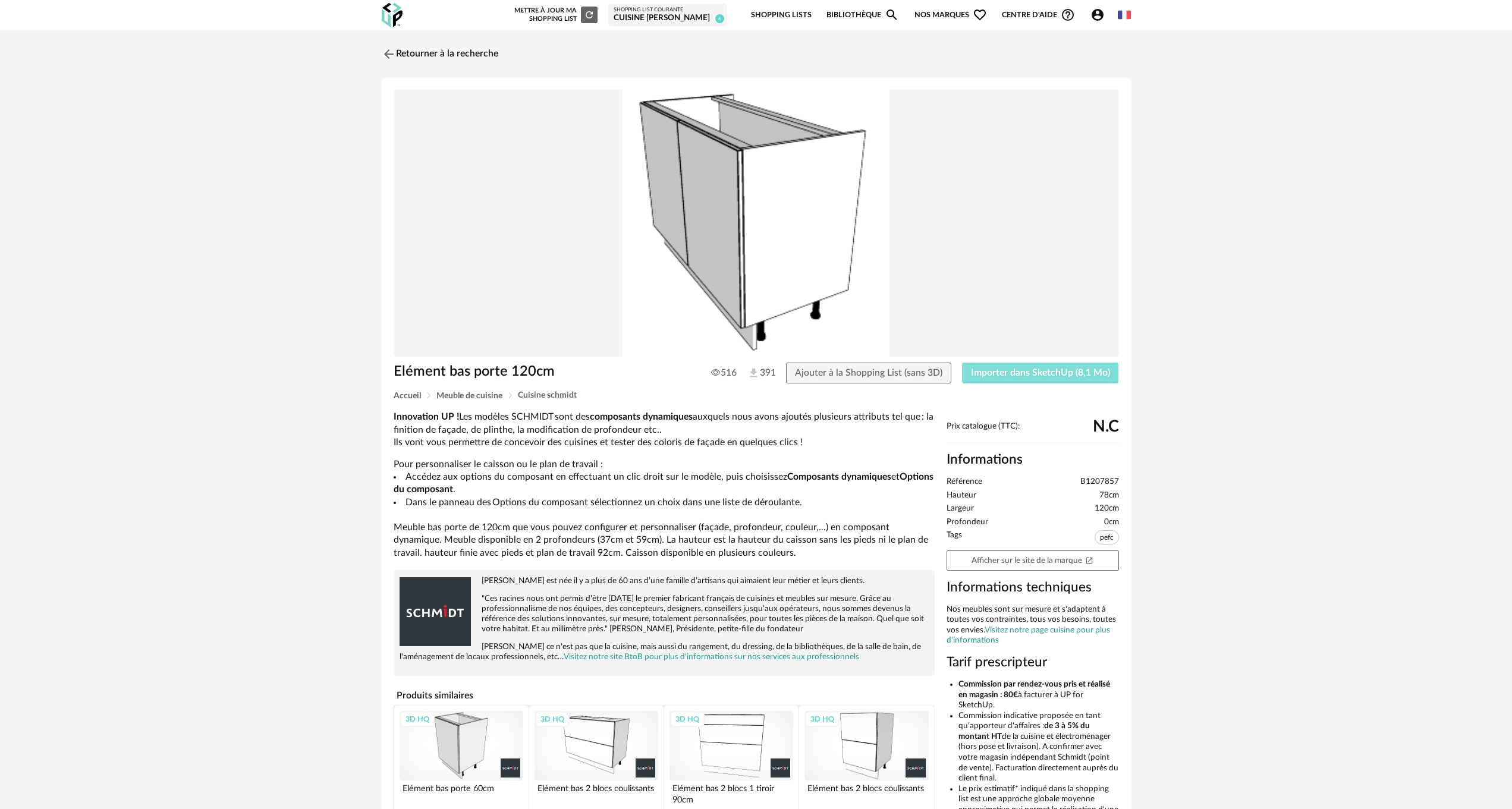
click at [1035, 377] on span "Importer dans SketchUp (8,1 Mo)" at bounding box center [1040, 373] width 139 height 10
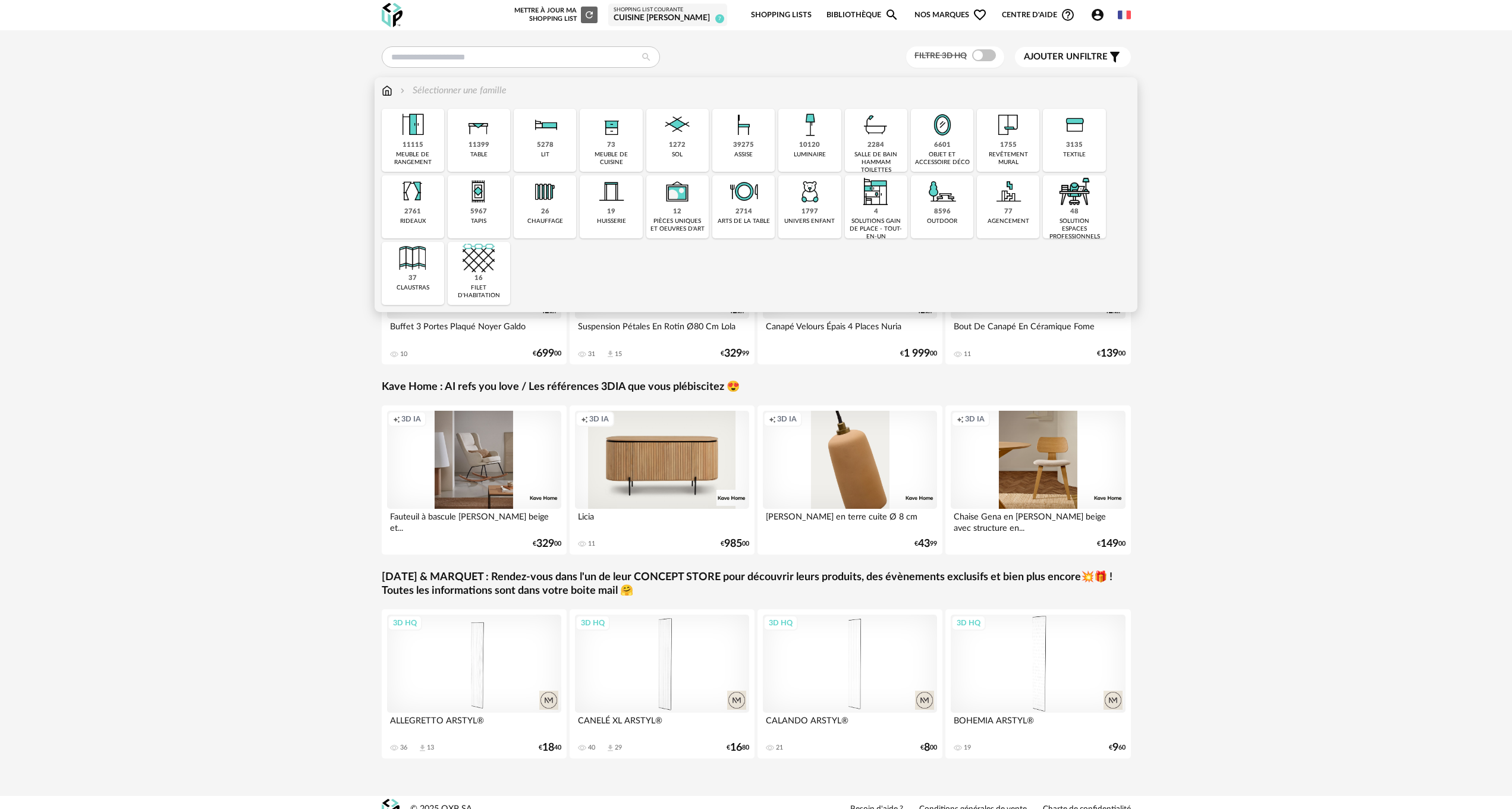
click at [812, 137] on img at bounding box center [809, 125] width 32 height 32
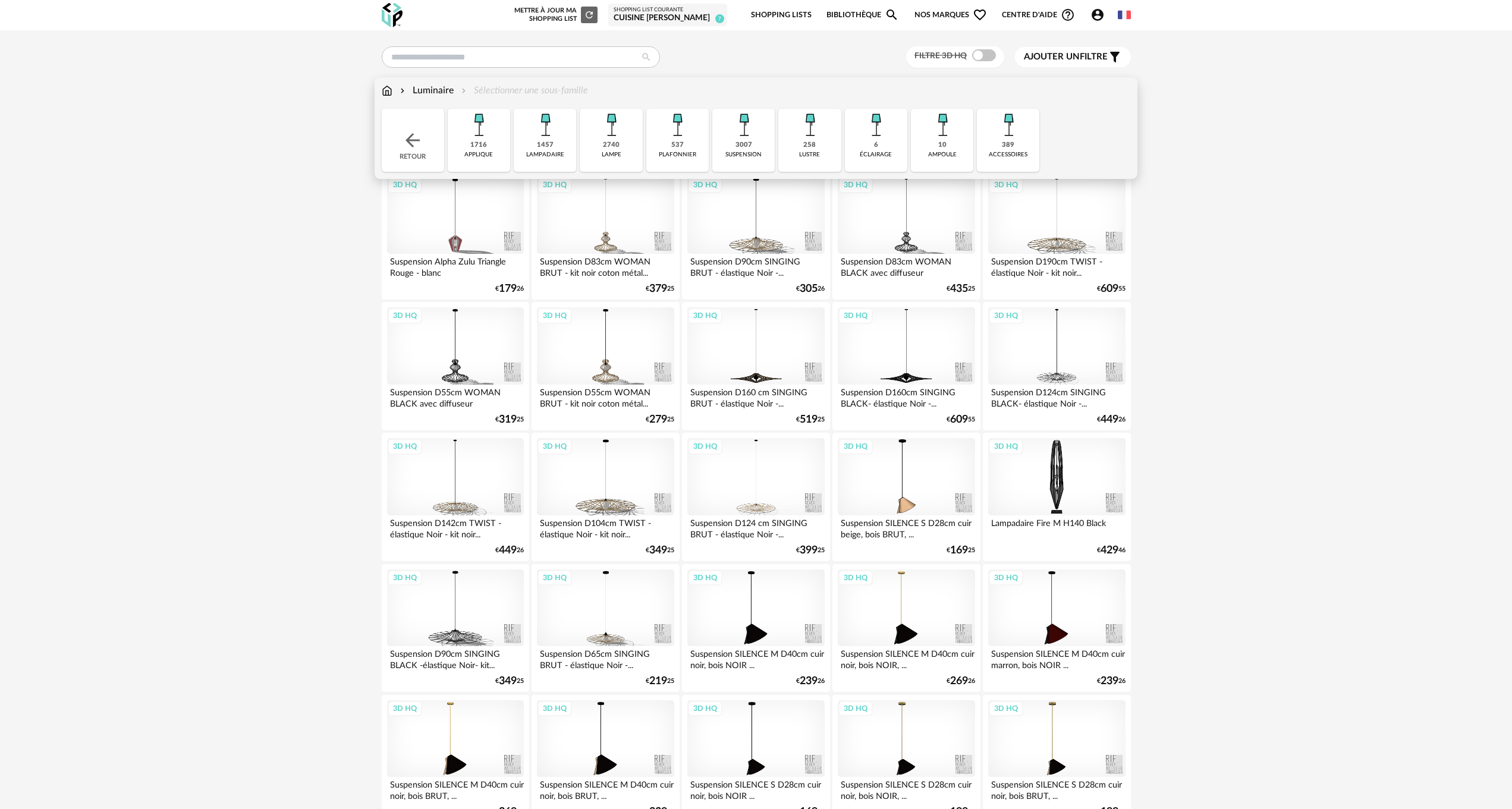
click at [679, 140] on img at bounding box center [677, 125] width 32 height 32
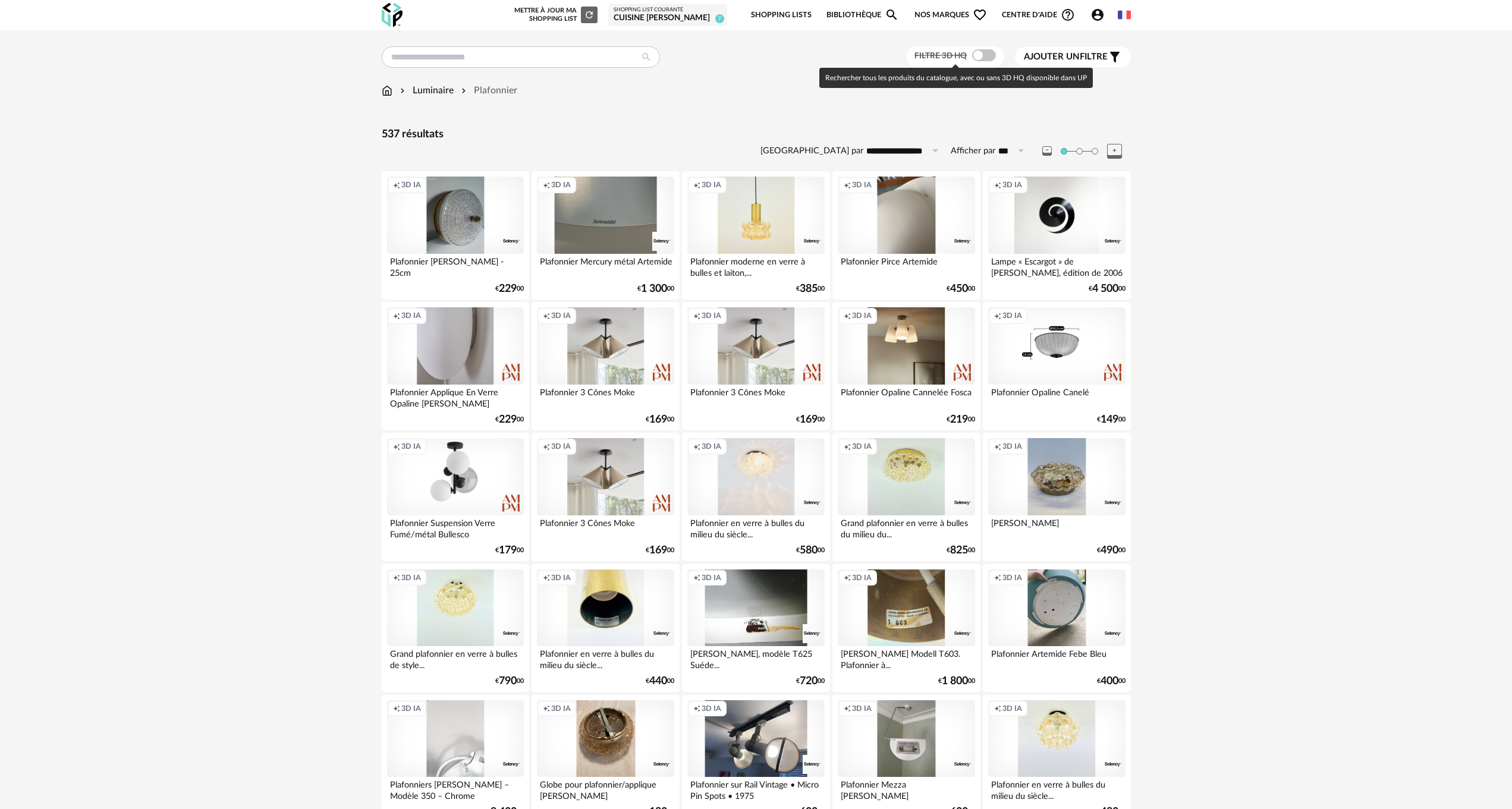
click at [989, 55] on span at bounding box center [983, 55] width 23 height 12
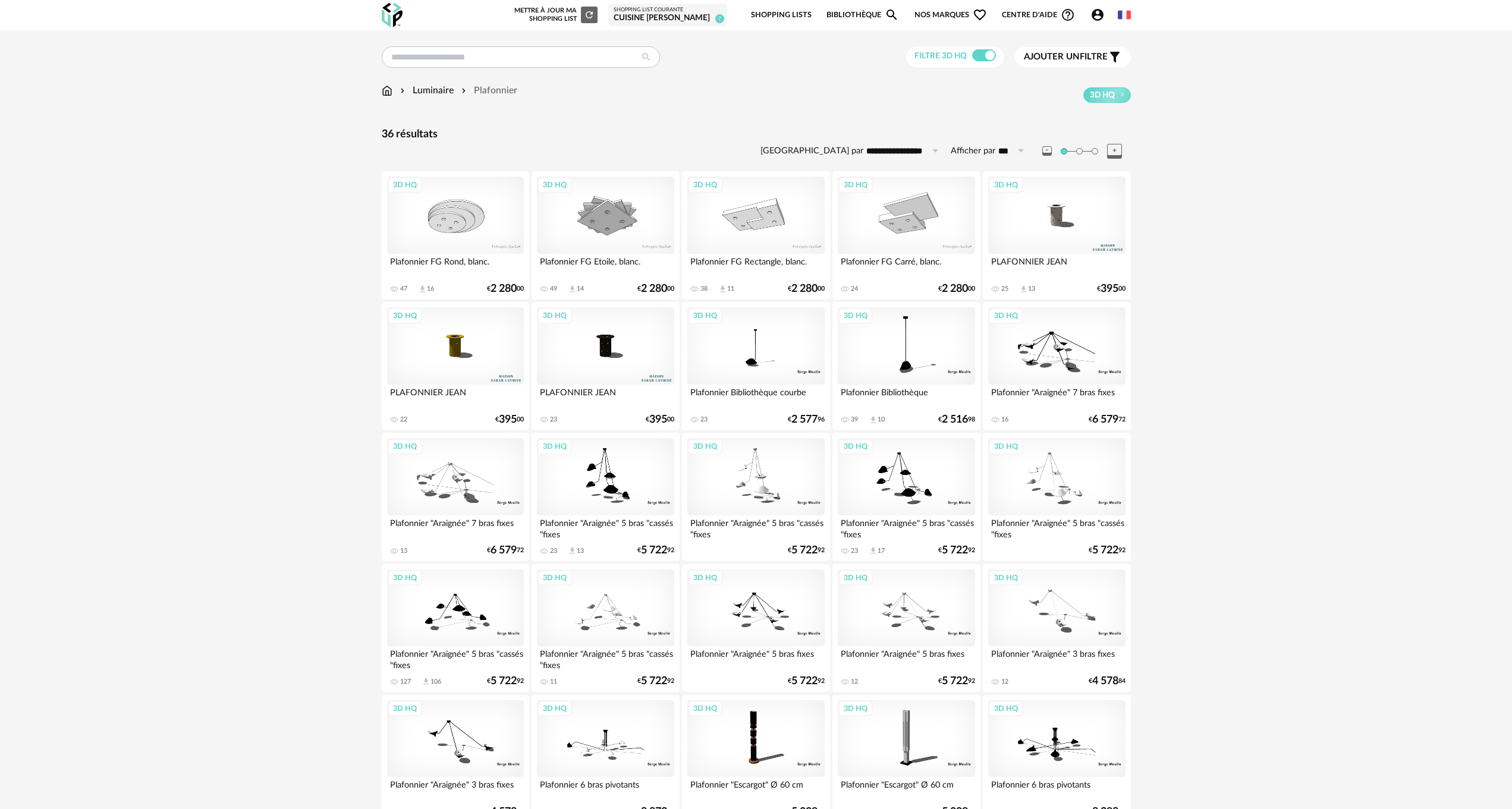
click at [603, 342] on div "3D HQ" at bounding box center [606, 346] width 137 height 77
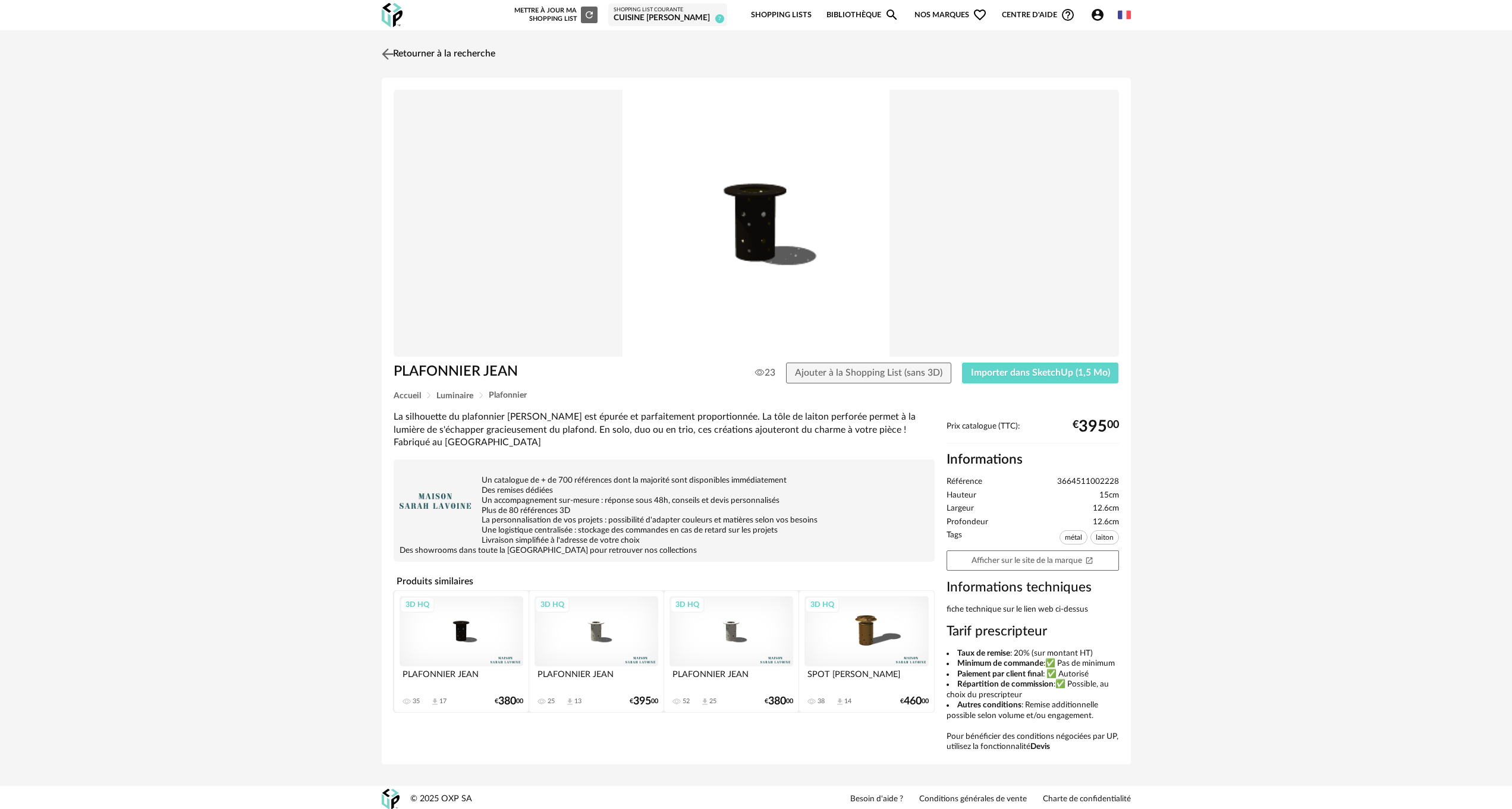
click at [385, 50] on img at bounding box center [387, 53] width 17 height 17
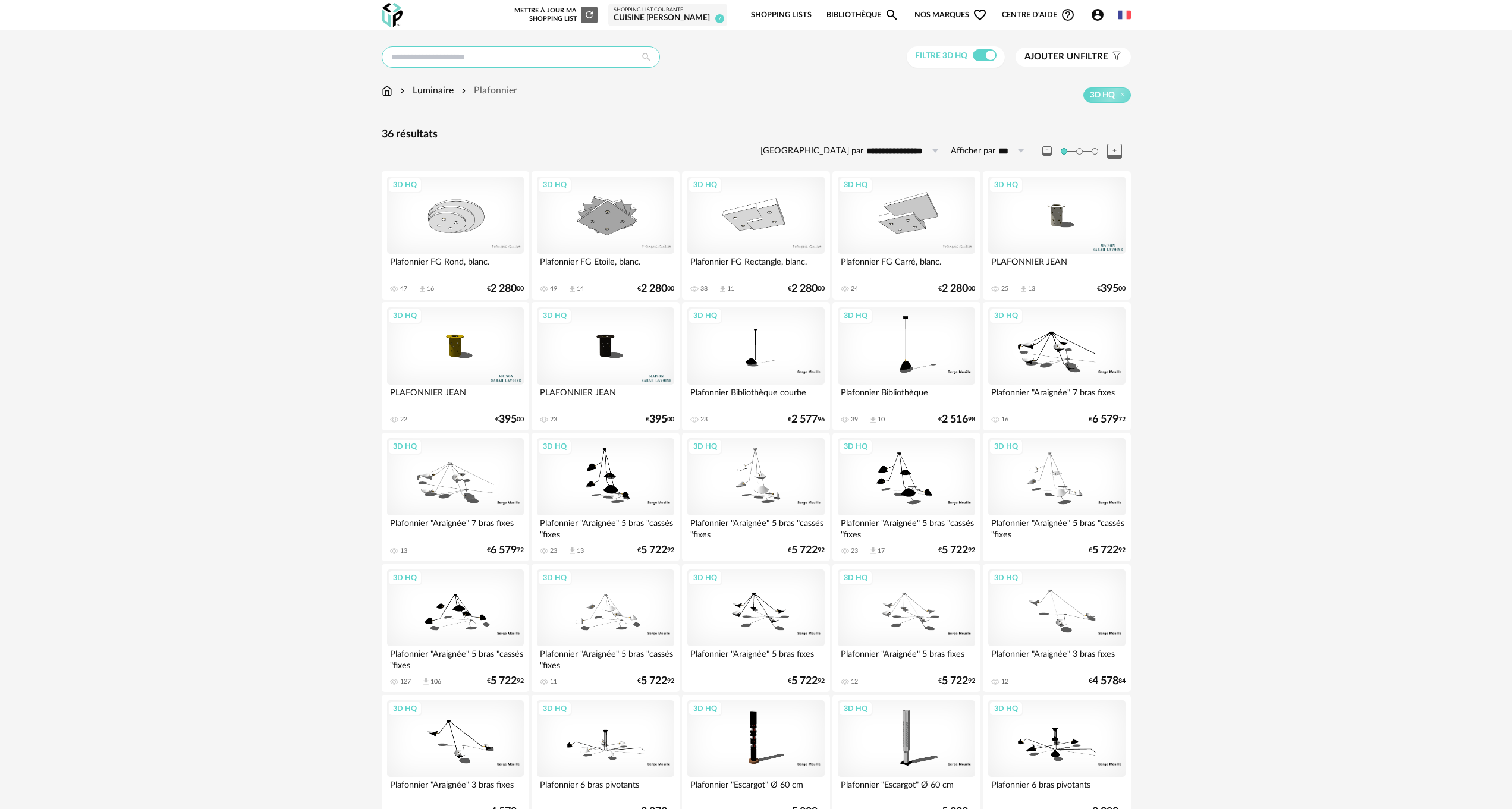
click at [424, 60] on input "text" at bounding box center [521, 57] width 278 height 22
type input "****"
type input "**********"
